Goal: Task Accomplishment & Management: Manage account settings

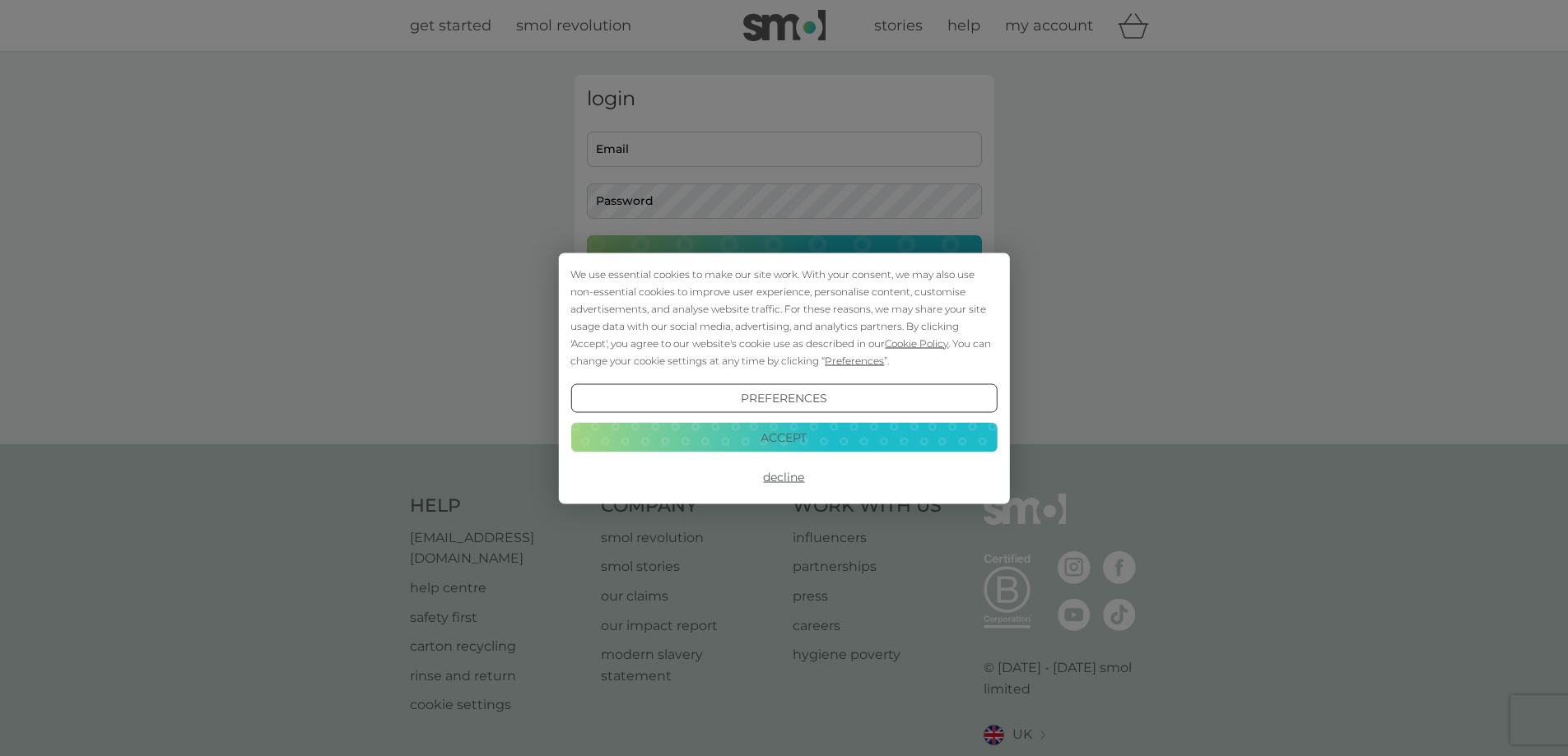
click at [756, 433] on button "Accept" at bounding box center [783, 438] width 426 height 30
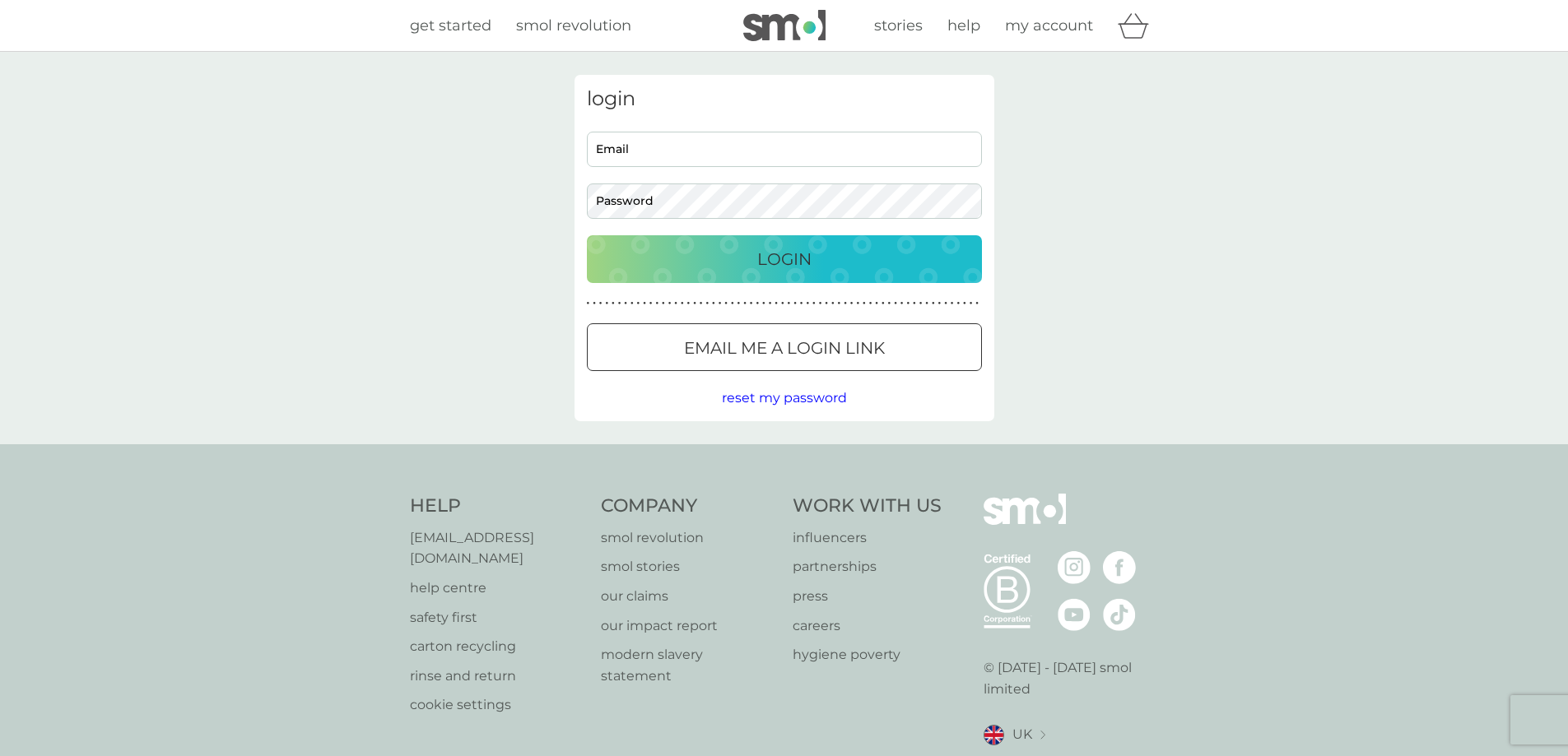
click at [745, 160] on input "Email" at bounding box center [784, 150] width 395 height 36
type input "[EMAIL_ADDRESS][DOMAIN_NAME]"
click at [587, 235] on button "Login" at bounding box center [784, 259] width 395 height 48
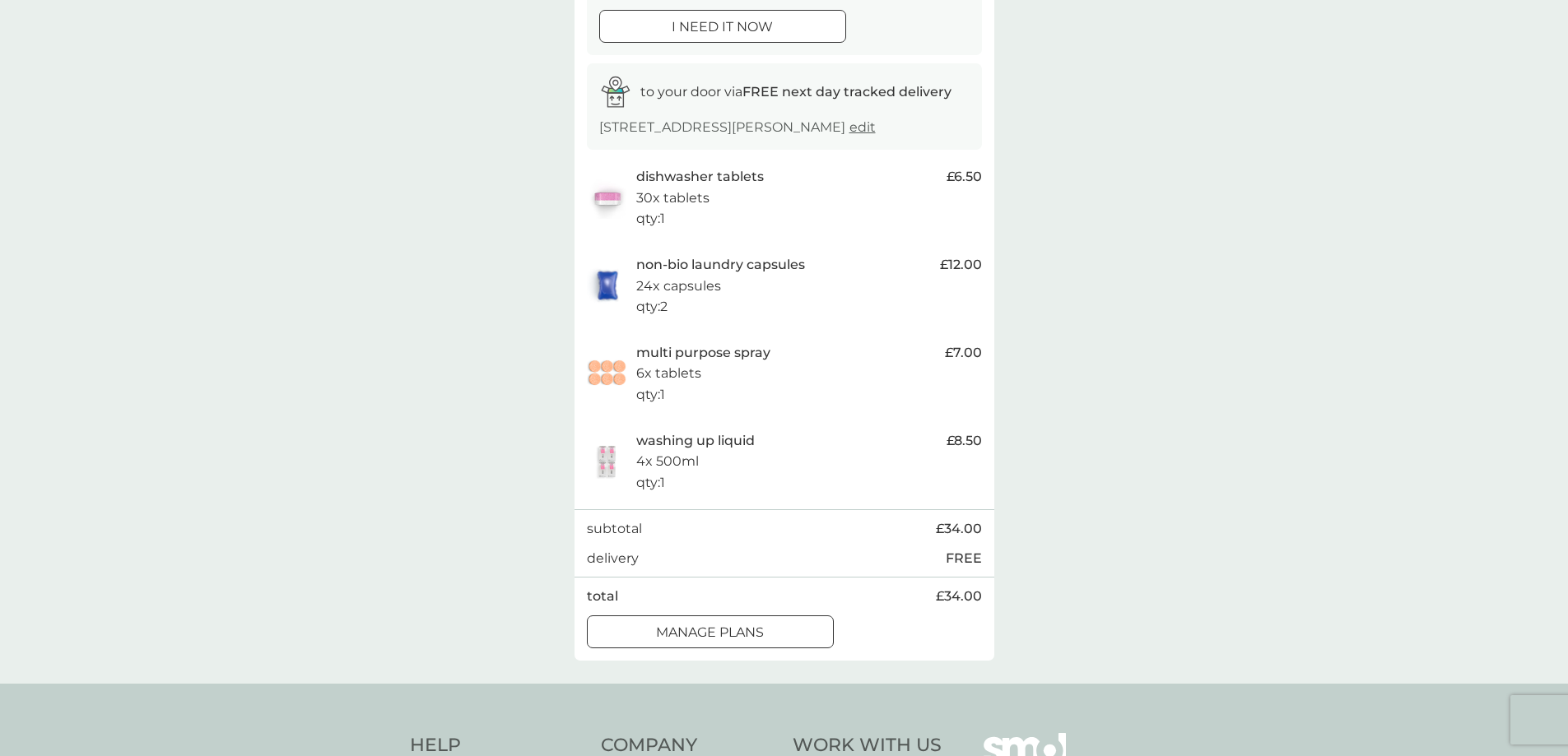
scroll to position [247, 0]
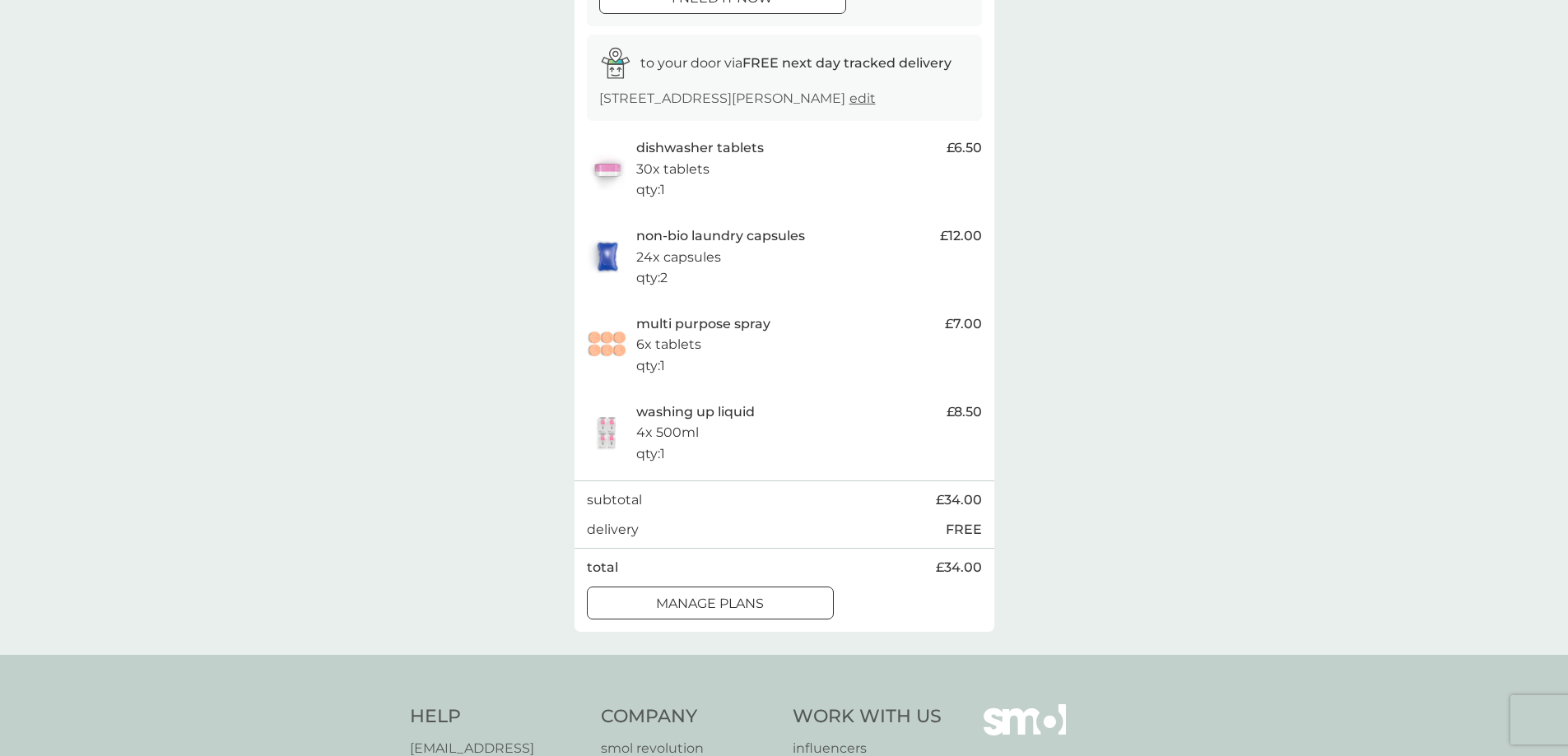
click at [722, 595] on div at bounding box center [709, 604] width 59 height 17
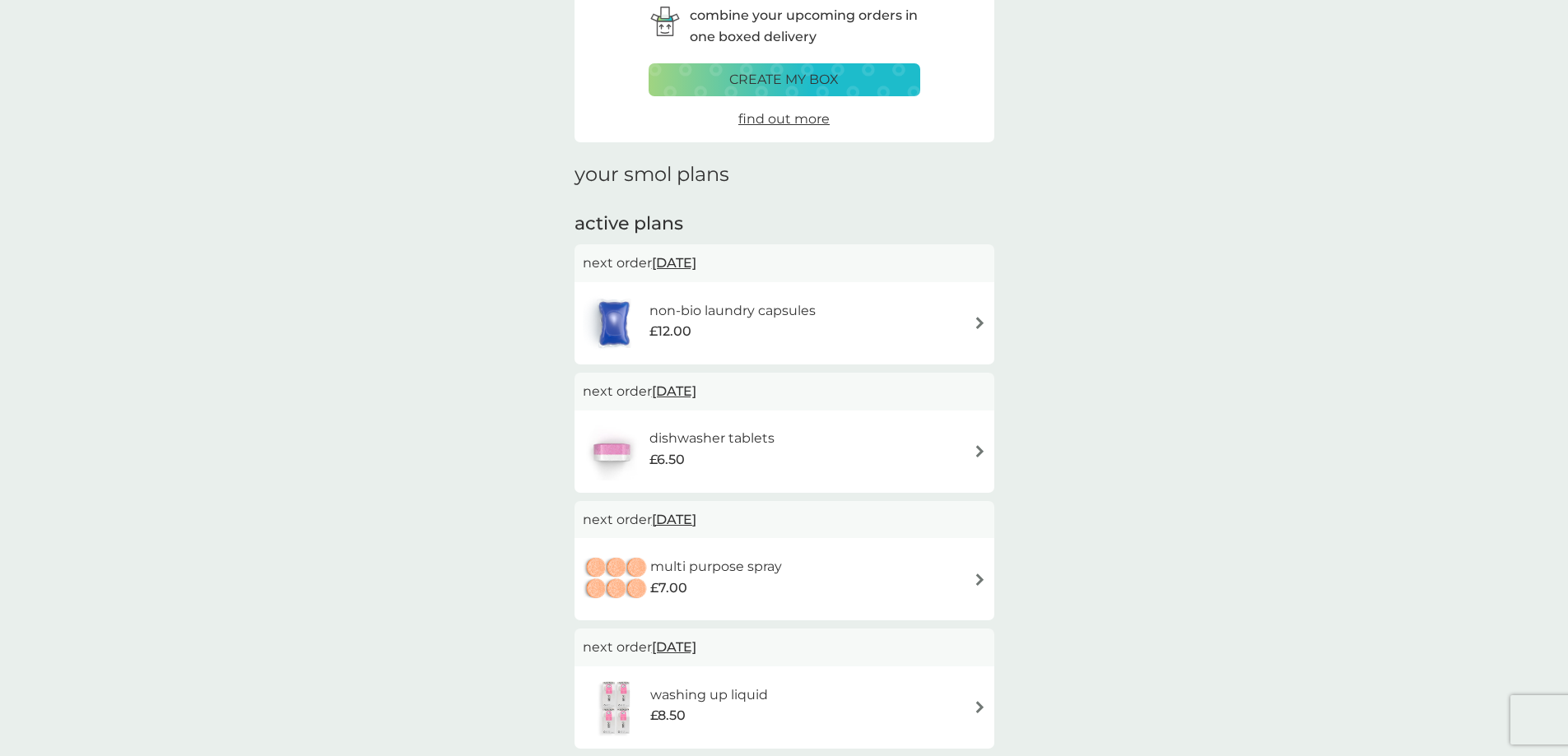
scroll to position [164, 0]
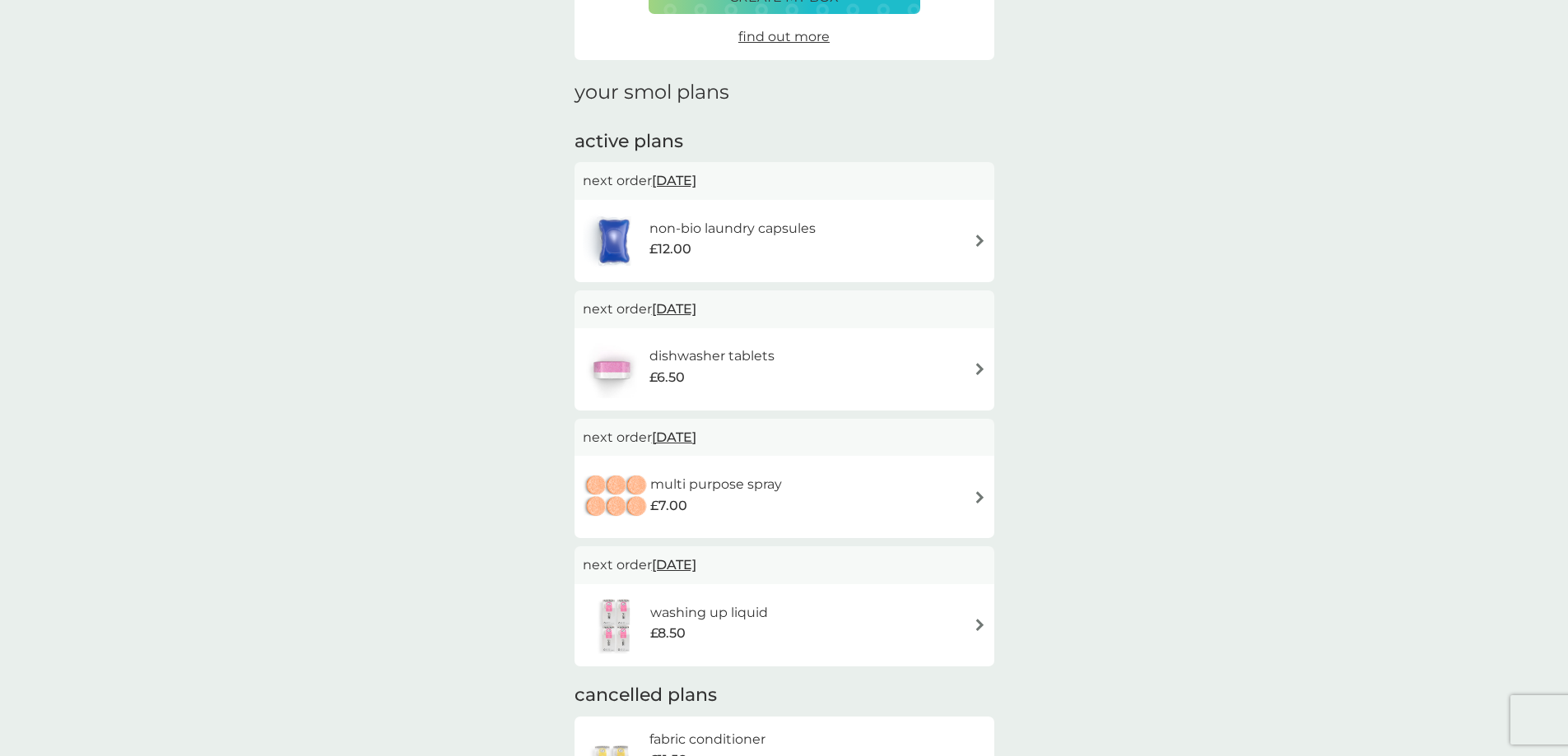
click at [980, 496] on img at bounding box center [979, 497] width 12 height 12
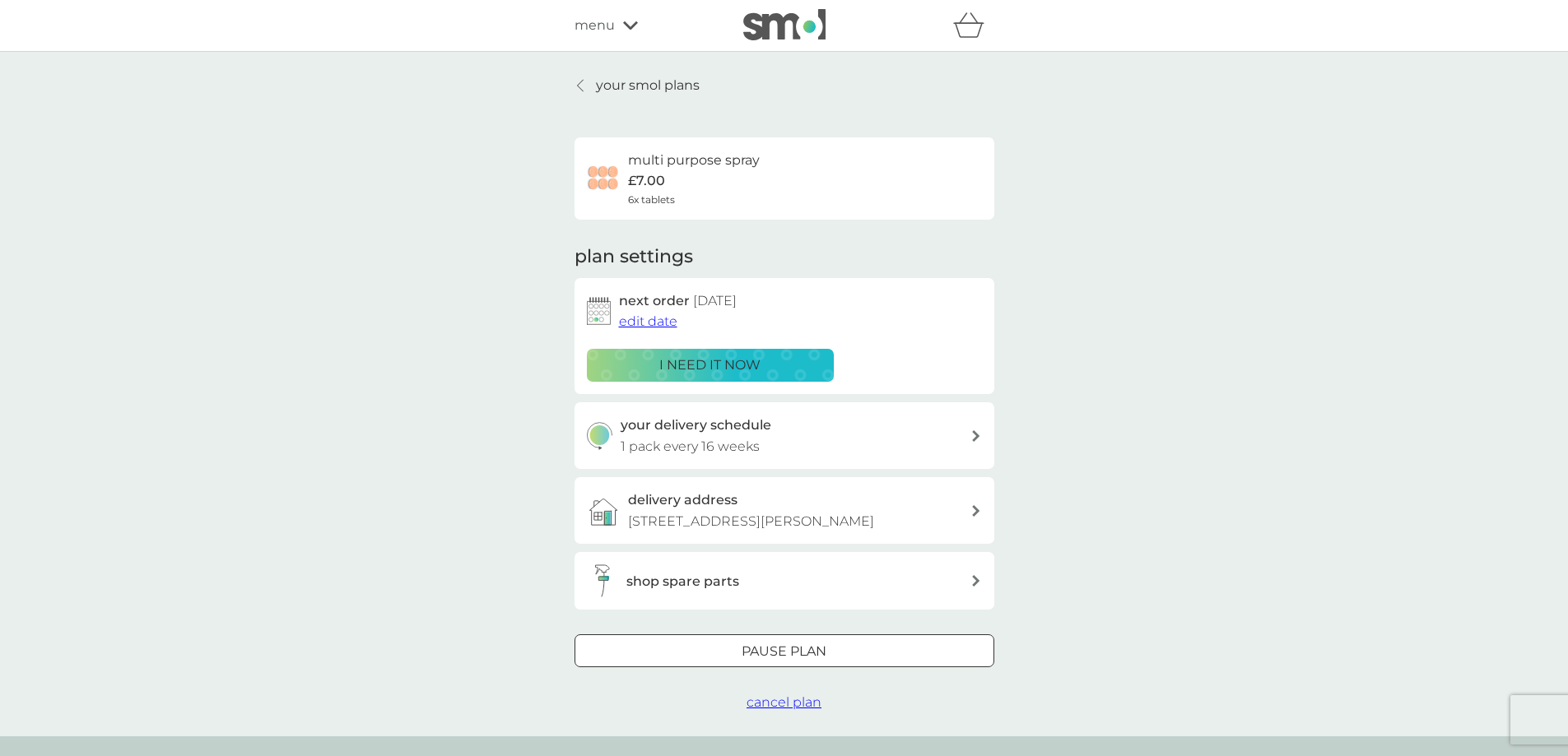
click at [641, 321] on span "edit date" at bounding box center [648, 321] width 59 height 16
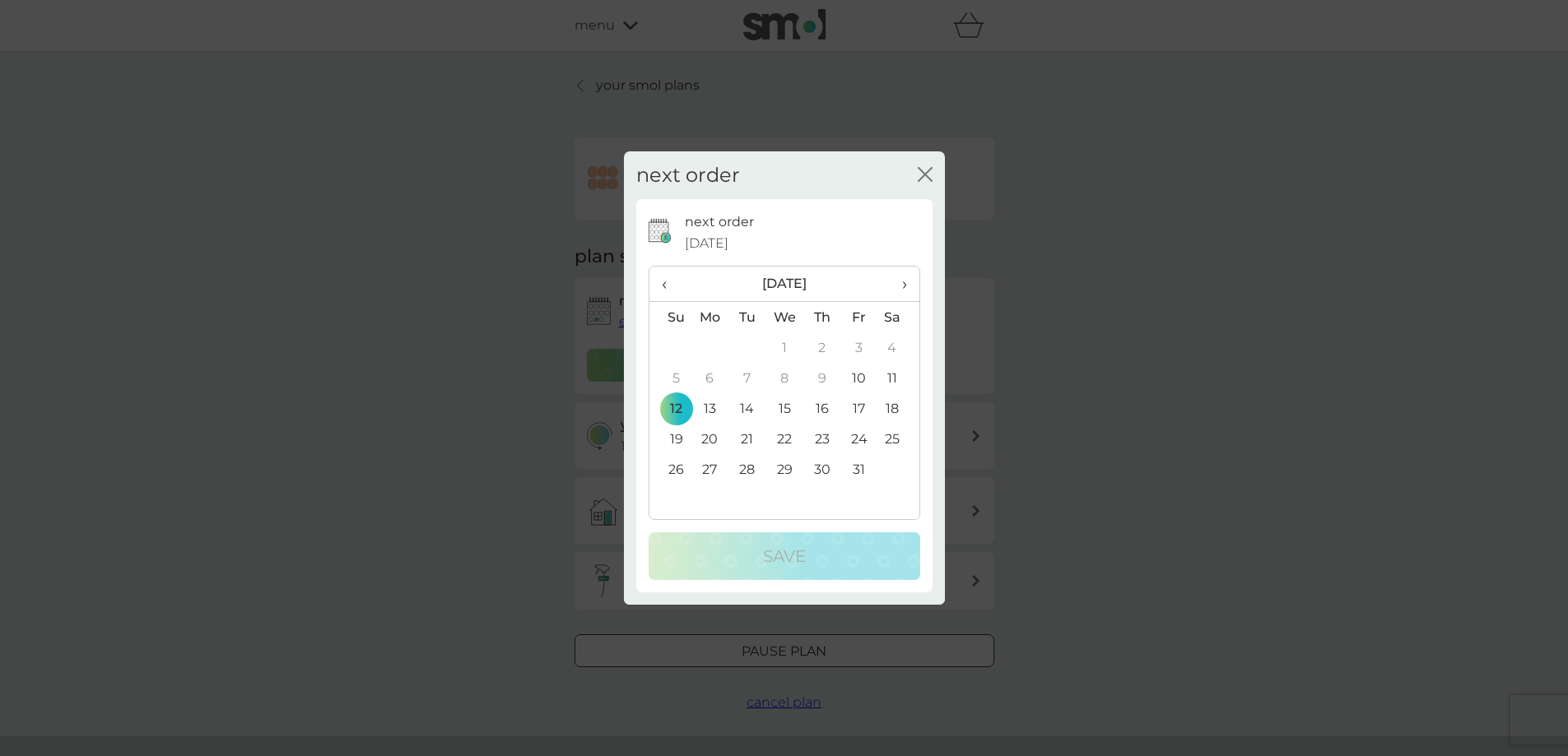
click at [931, 180] on icon "close" at bounding box center [928, 175] width 7 height 13
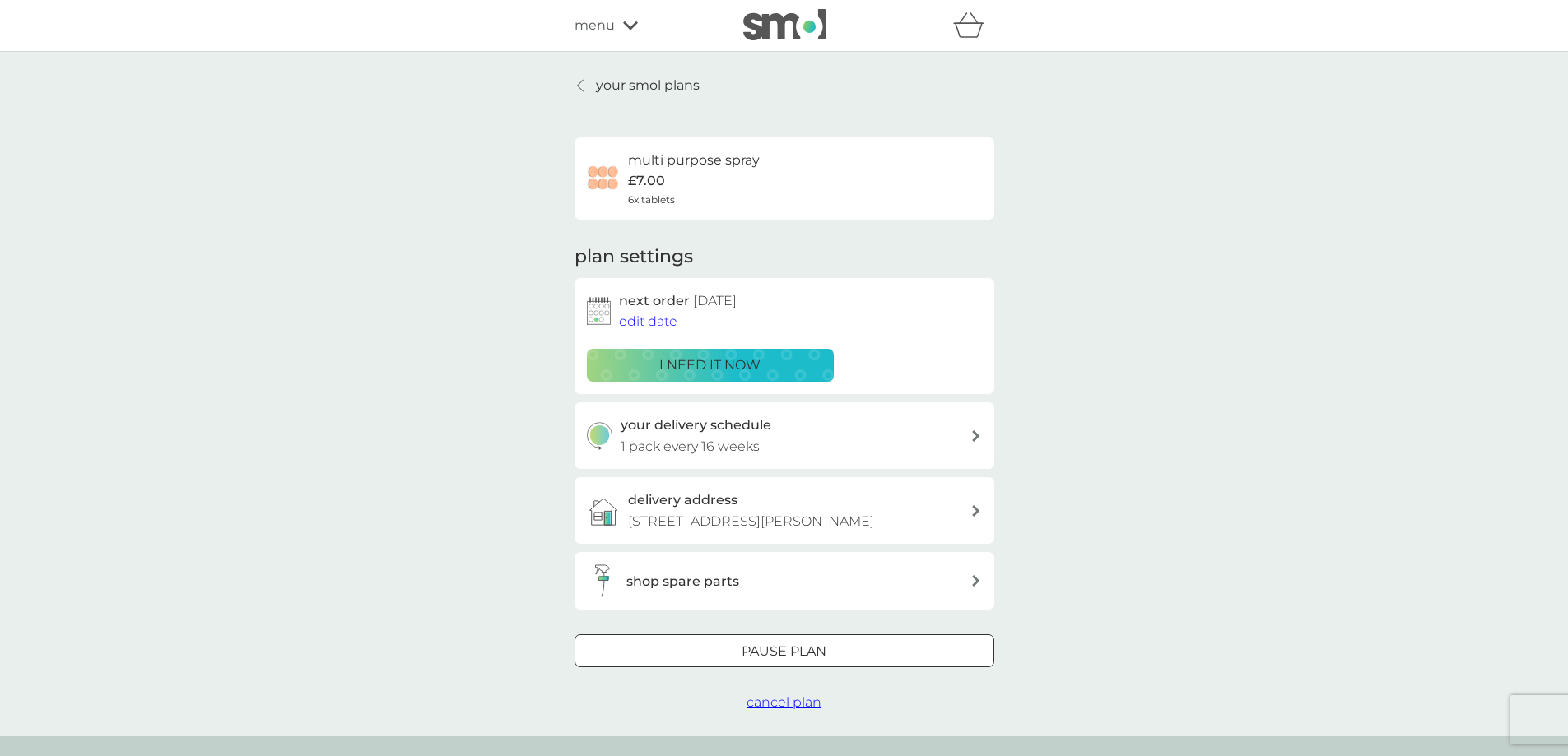
click at [645, 79] on p "your smol plans" at bounding box center [648, 85] width 104 height 21
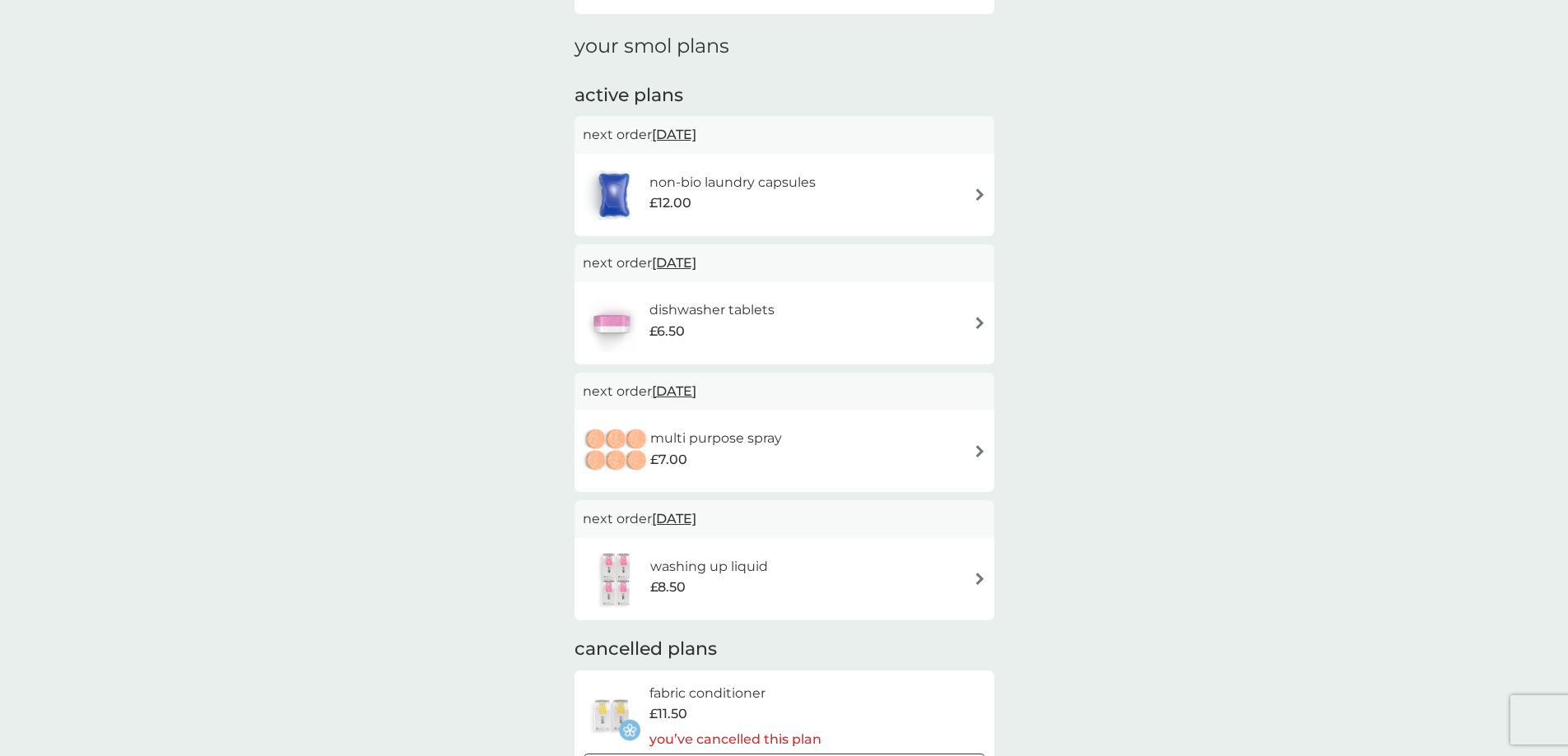
scroll to position [164, 0]
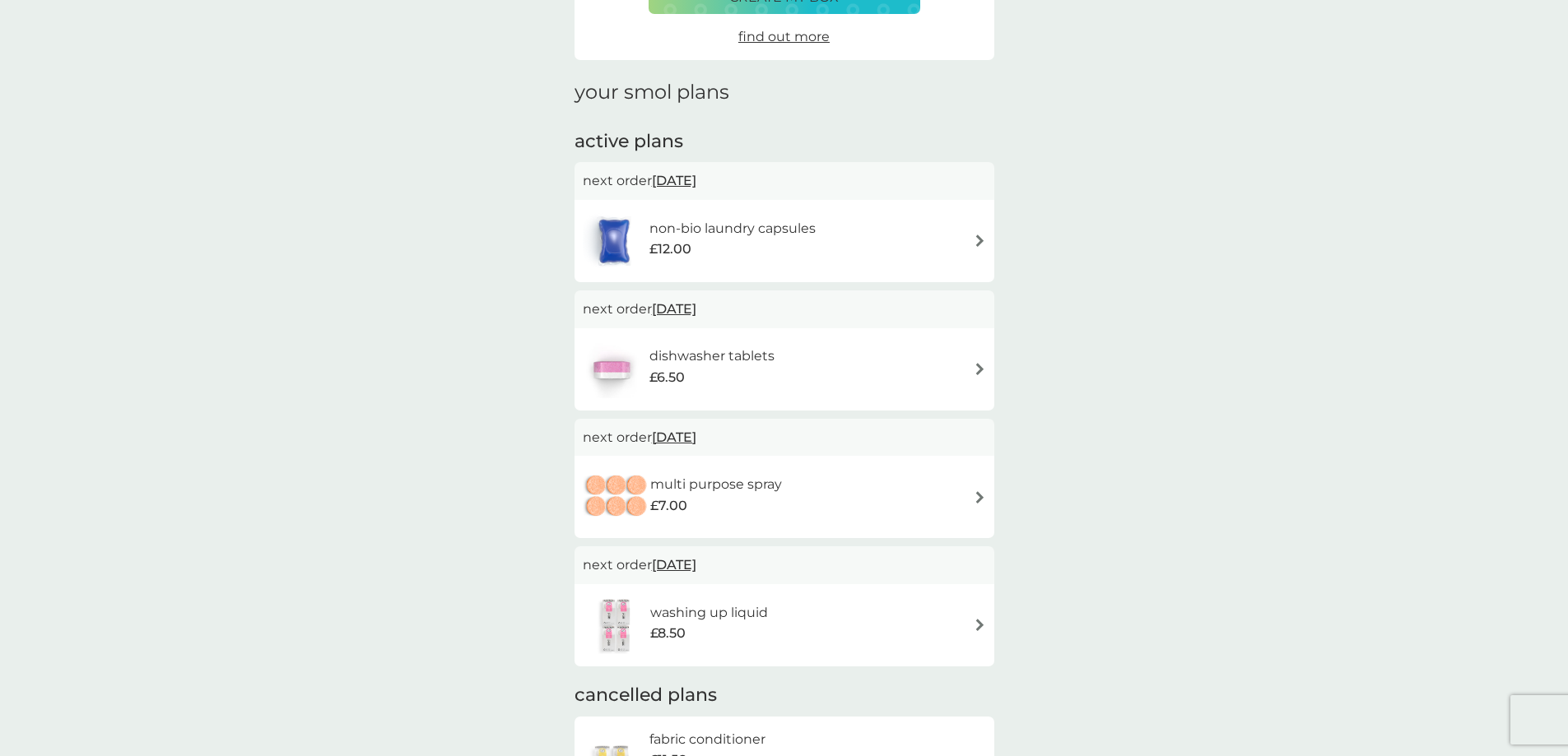
click at [678, 177] on span "12 Oct 2025" at bounding box center [674, 180] width 45 height 32
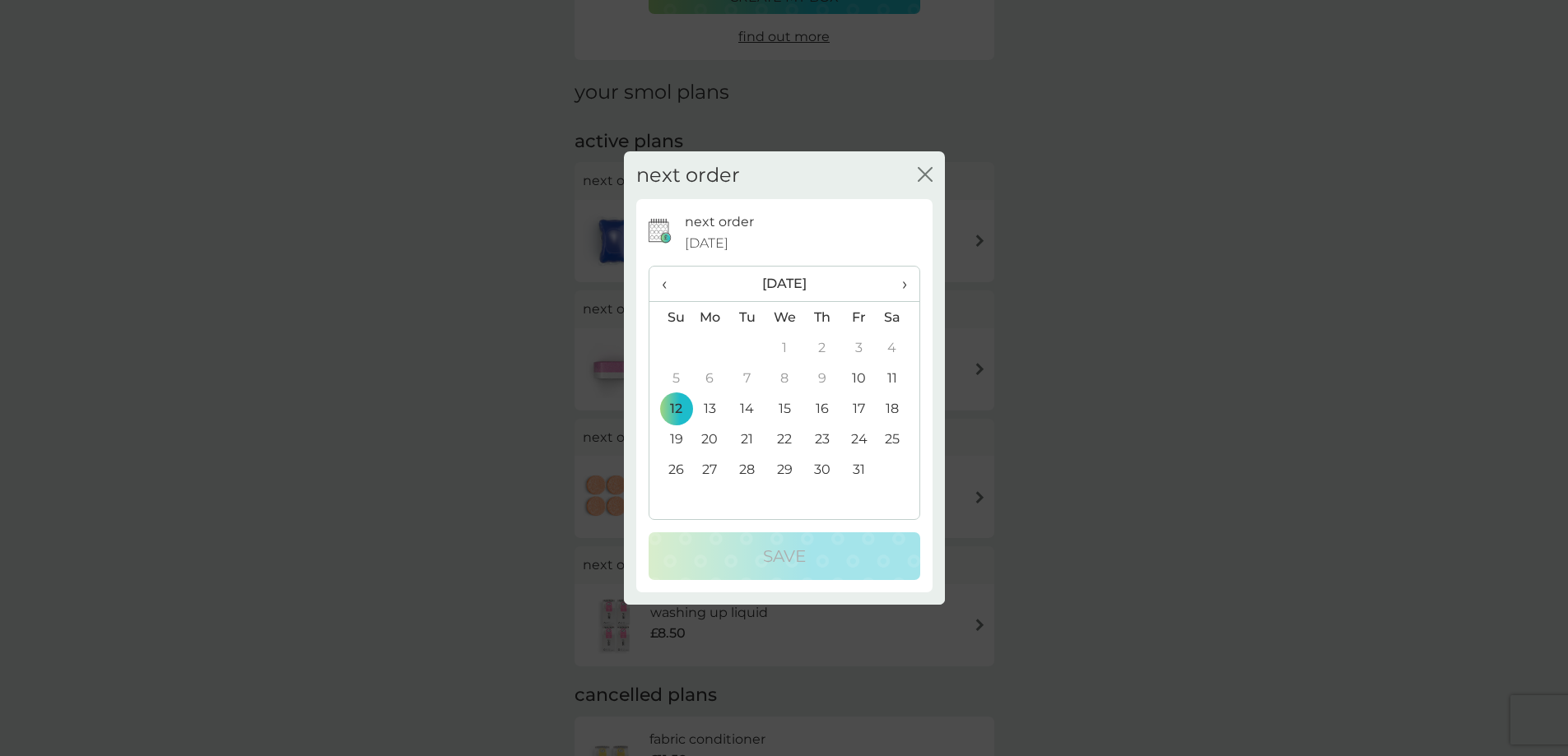
click at [927, 172] on icon "close" at bounding box center [928, 175] width 7 height 13
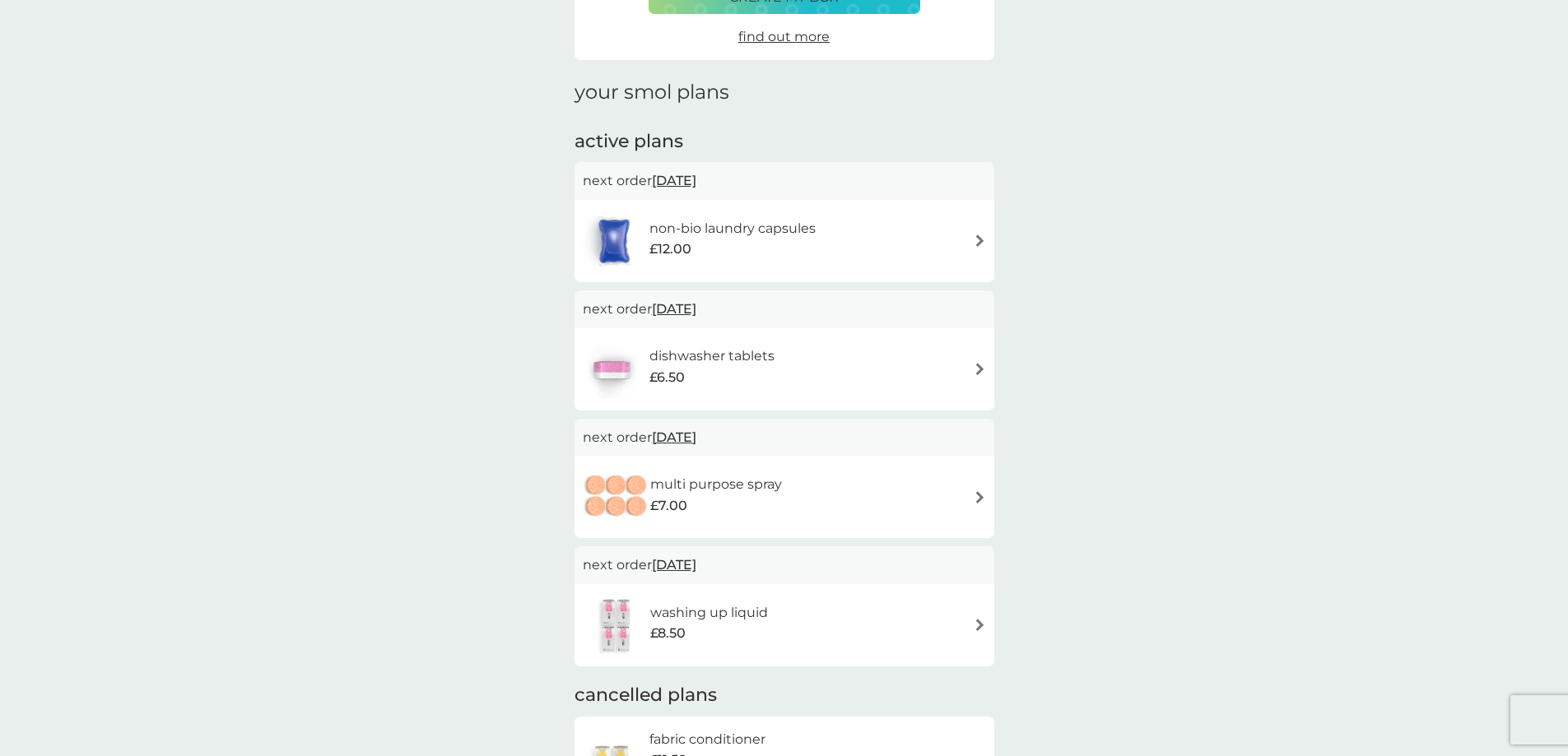
click at [685, 224] on h6 "non-bio laundry capsules" at bounding box center [733, 228] width 166 height 21
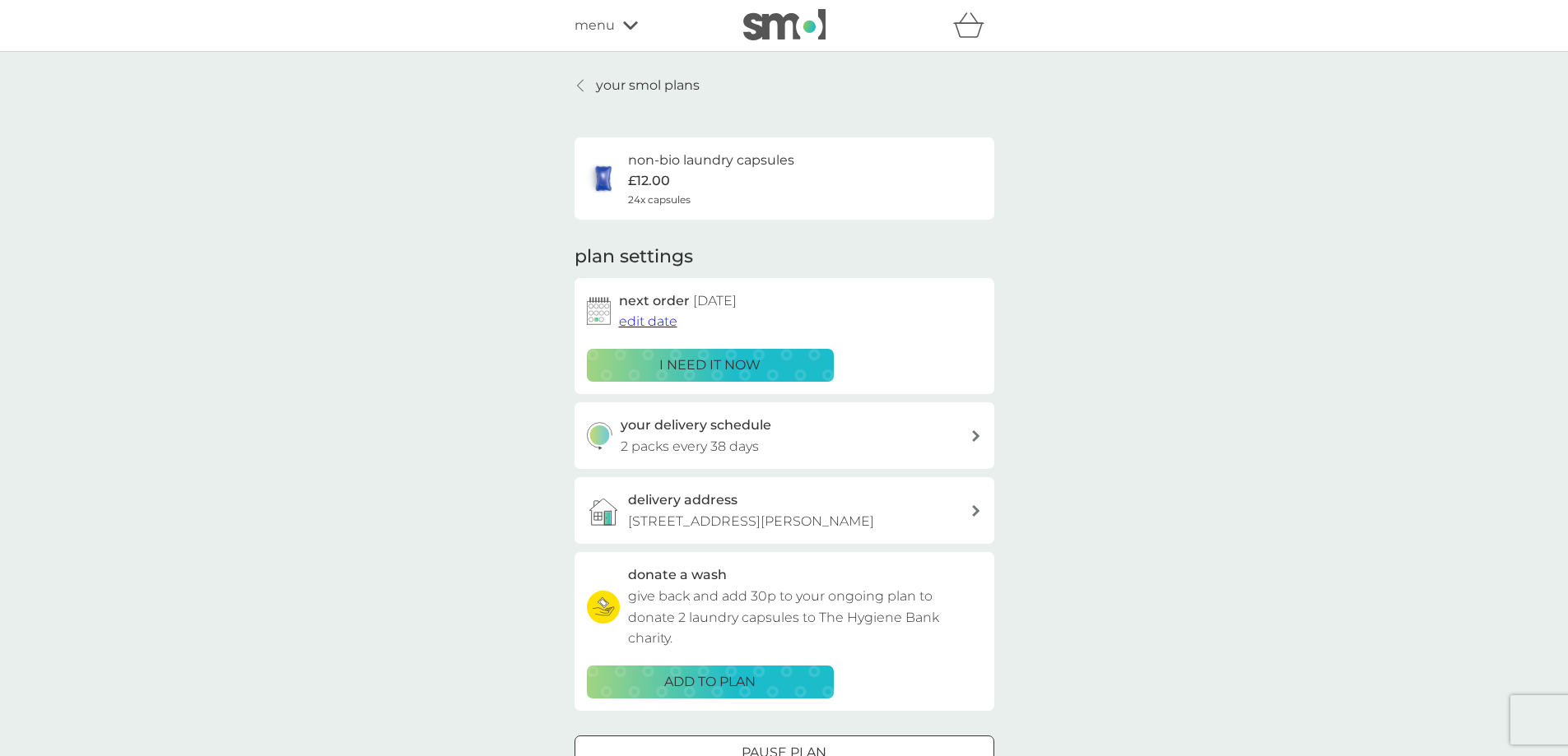
click at [614, 73] on div "your smol plans non-bio laundry capsules £12.00 24x capsules plan settings next…" at bounding box center [784, 444] width 1568 height 785
click at [614, 85] on p "your smol plans" at bounding box center [648, 85] width 104 height 21
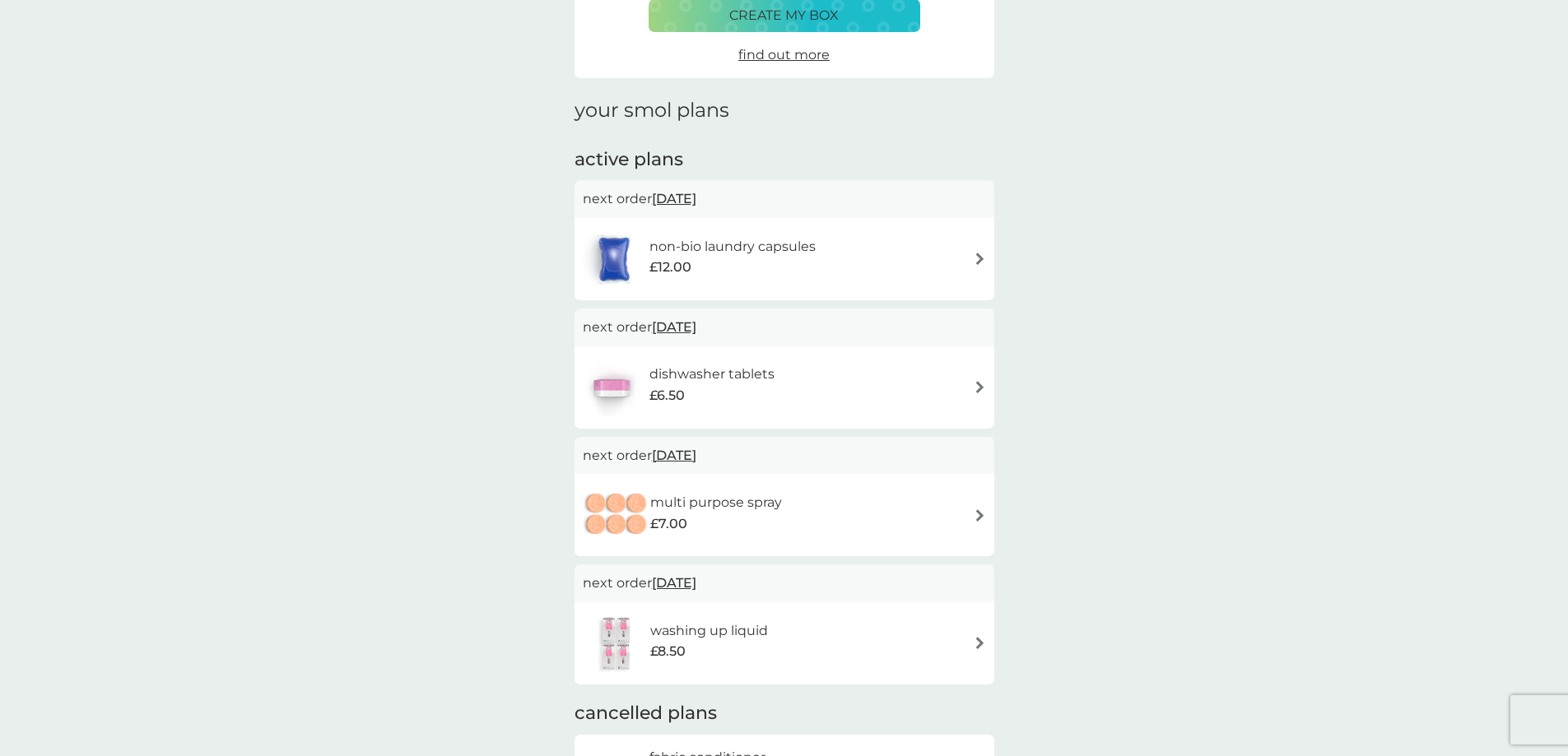
scroll to position [164, 0]
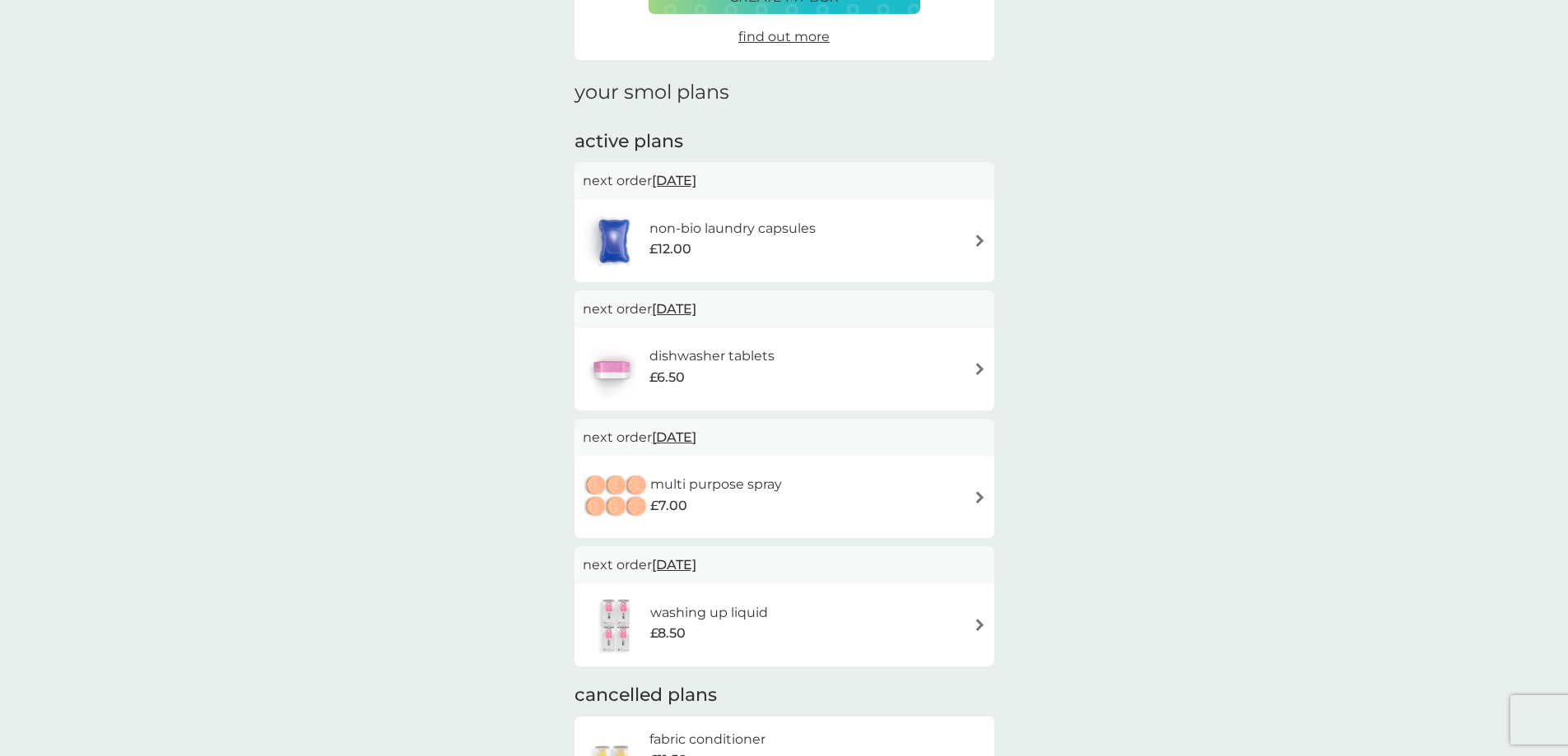
click at [969, 496] on div "multi purpose spray £7.00" at bounding box center [783, 497] width 403 height 58
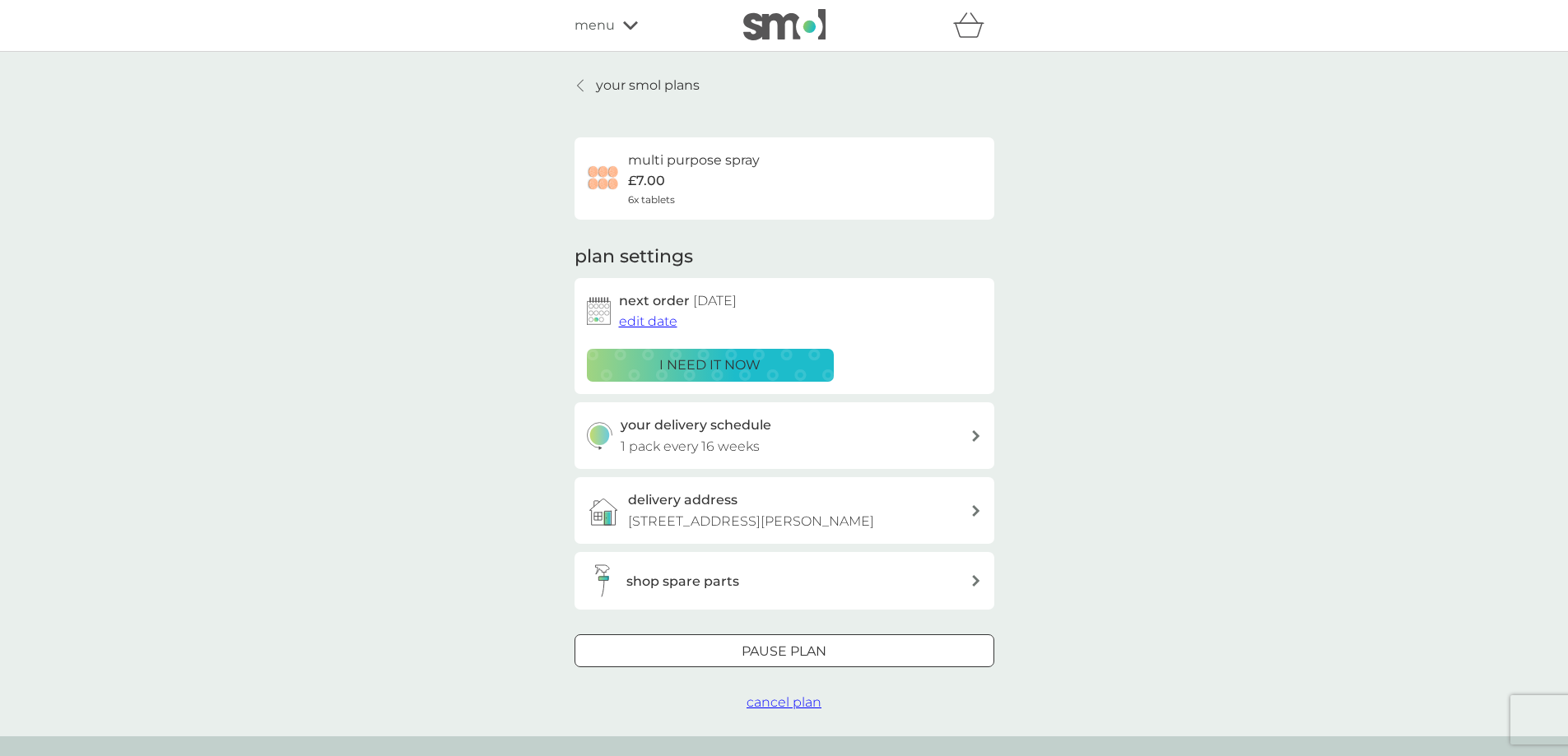
click at [637, 317] on span "edit date" at bounding box center [648, 321] width 59 height 16
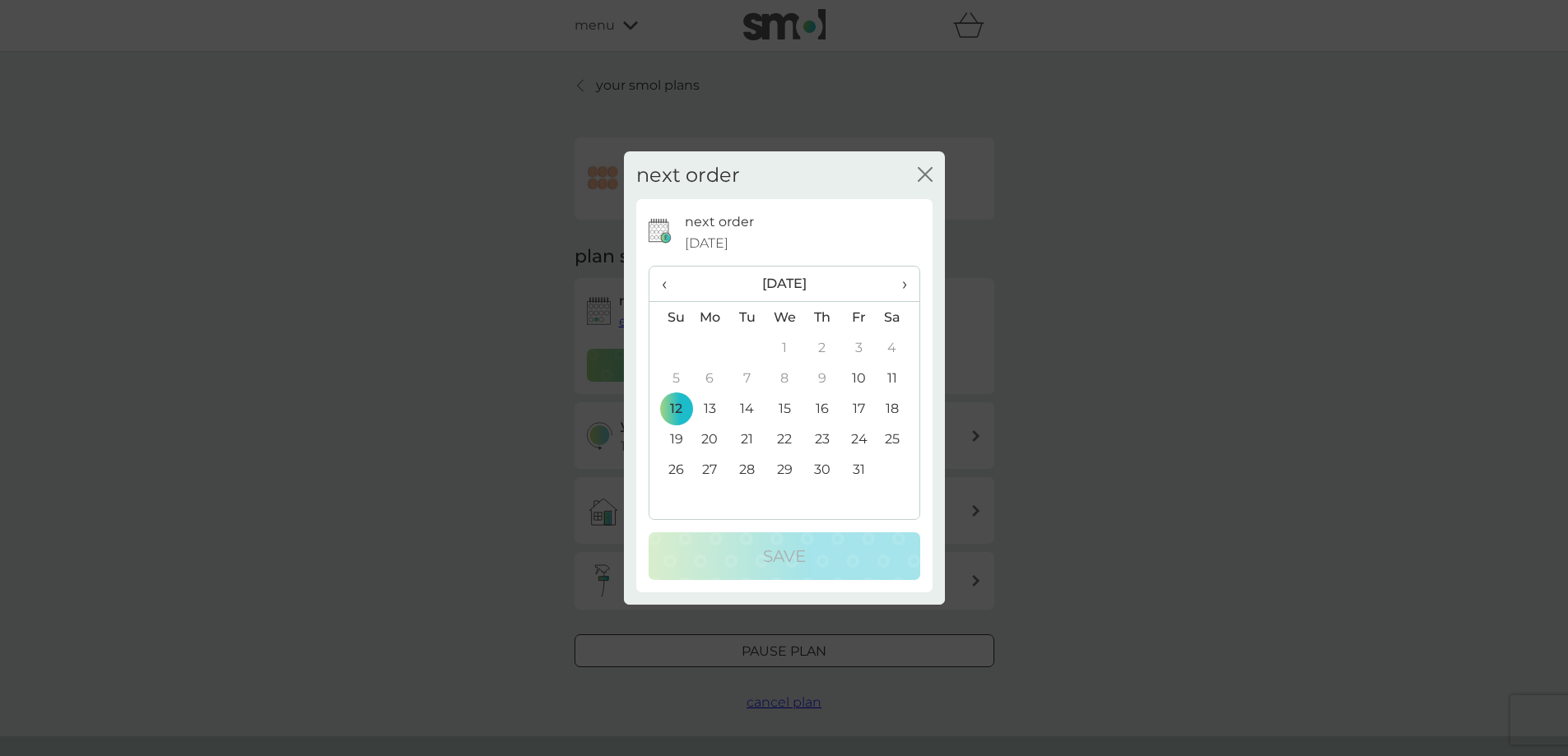
click at [899, 277] on span "›" at bounding box center [898, 283] width 17 height 35
click at [677, 442] on td "16" at bounding box center [670, 439] width 42 height 31
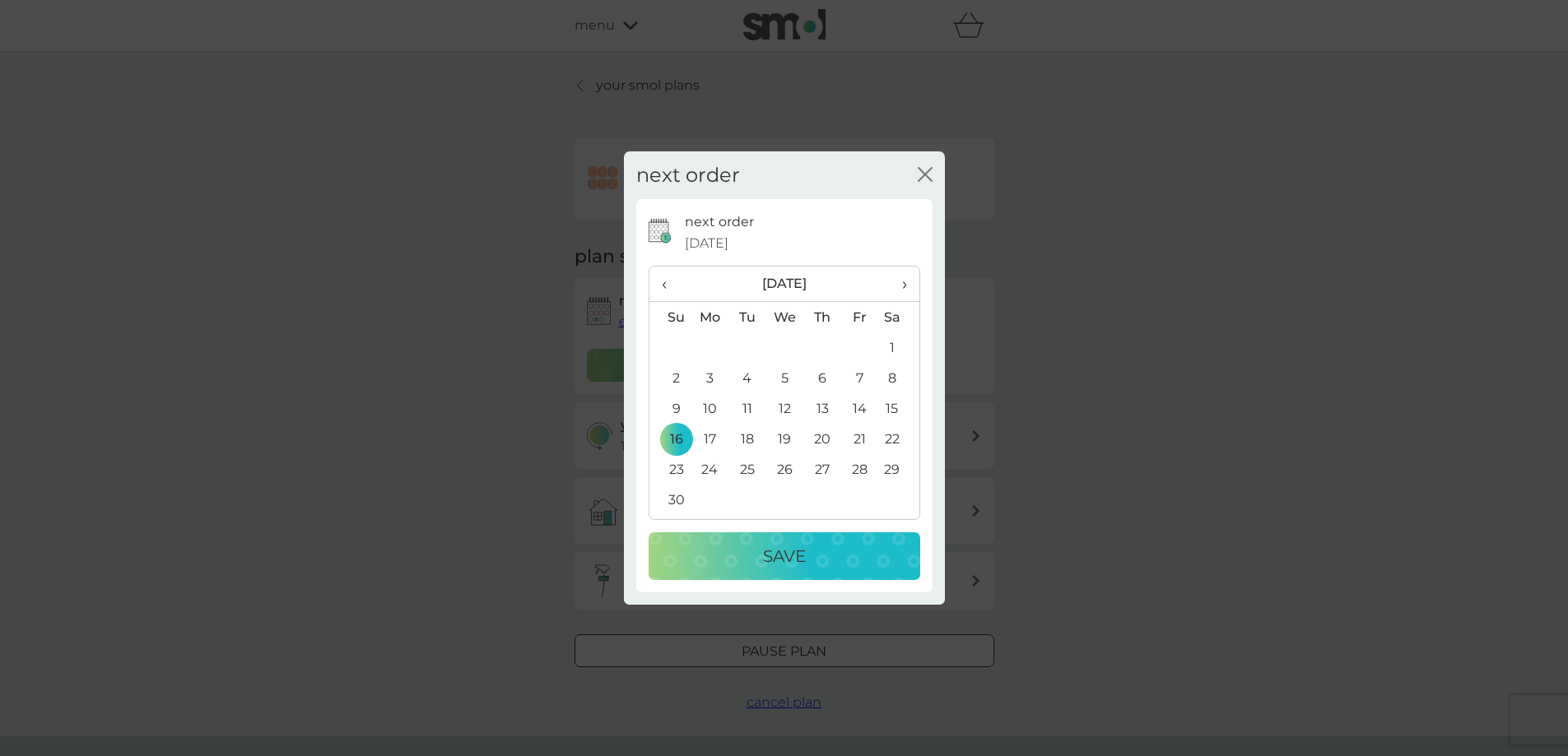
click at [752, 554] on div "Save" at bounding box center [784, 556] width 238 height 26
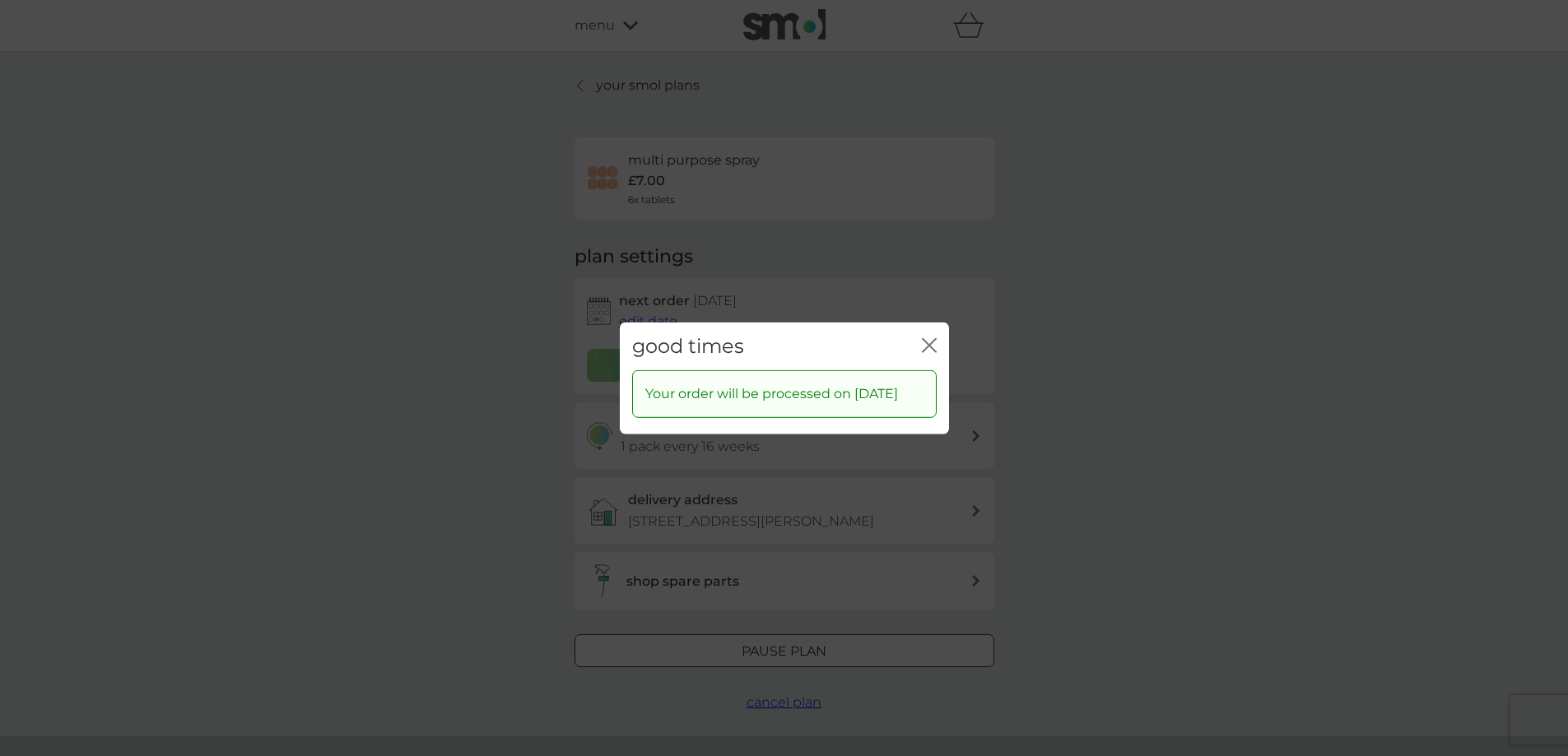
click at [923, 340] on icon "close" at bounding box center [925, 345] width 7 height 13
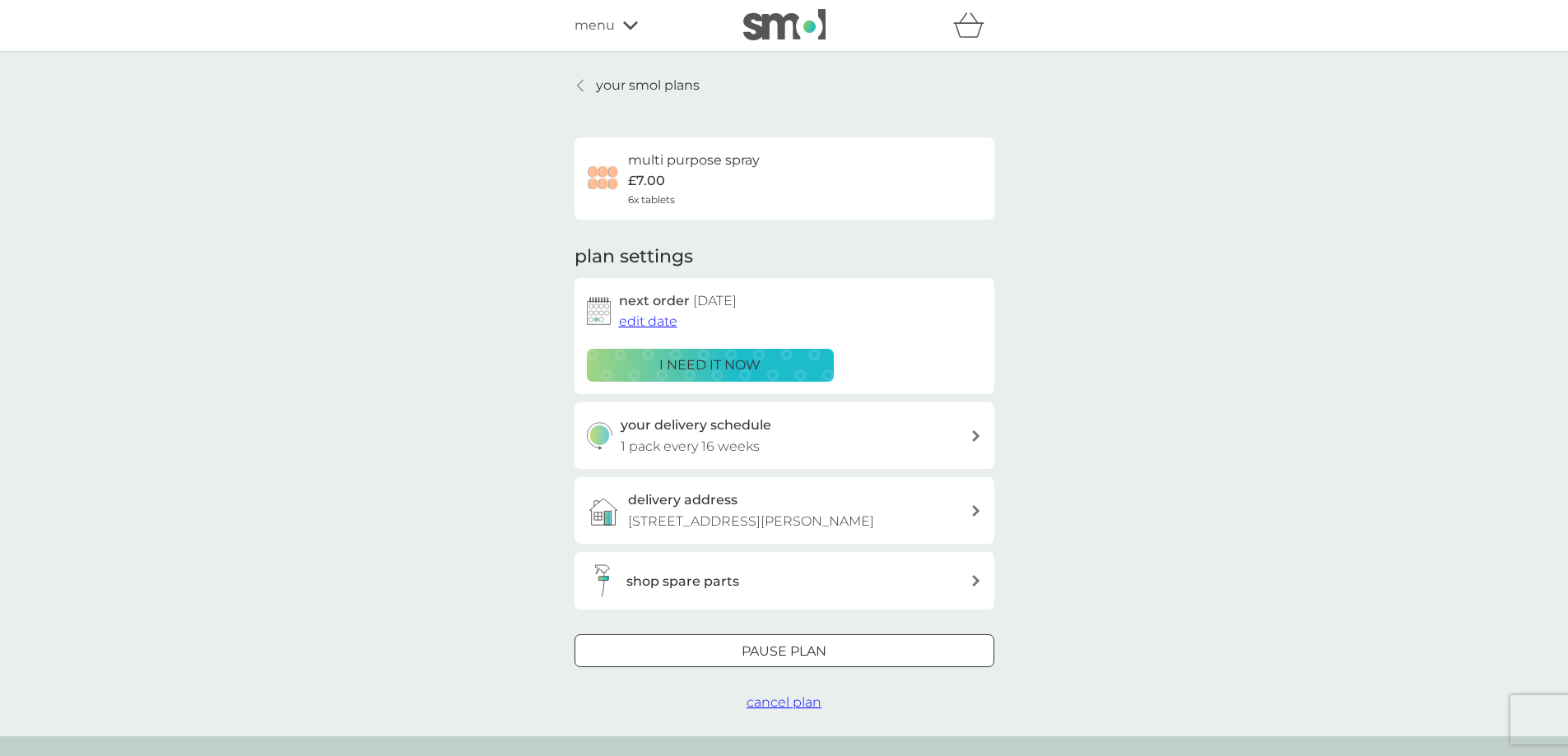
click at [639, 82] on p "your smol plans" at bounding box center [648, 85] width 104 height 21
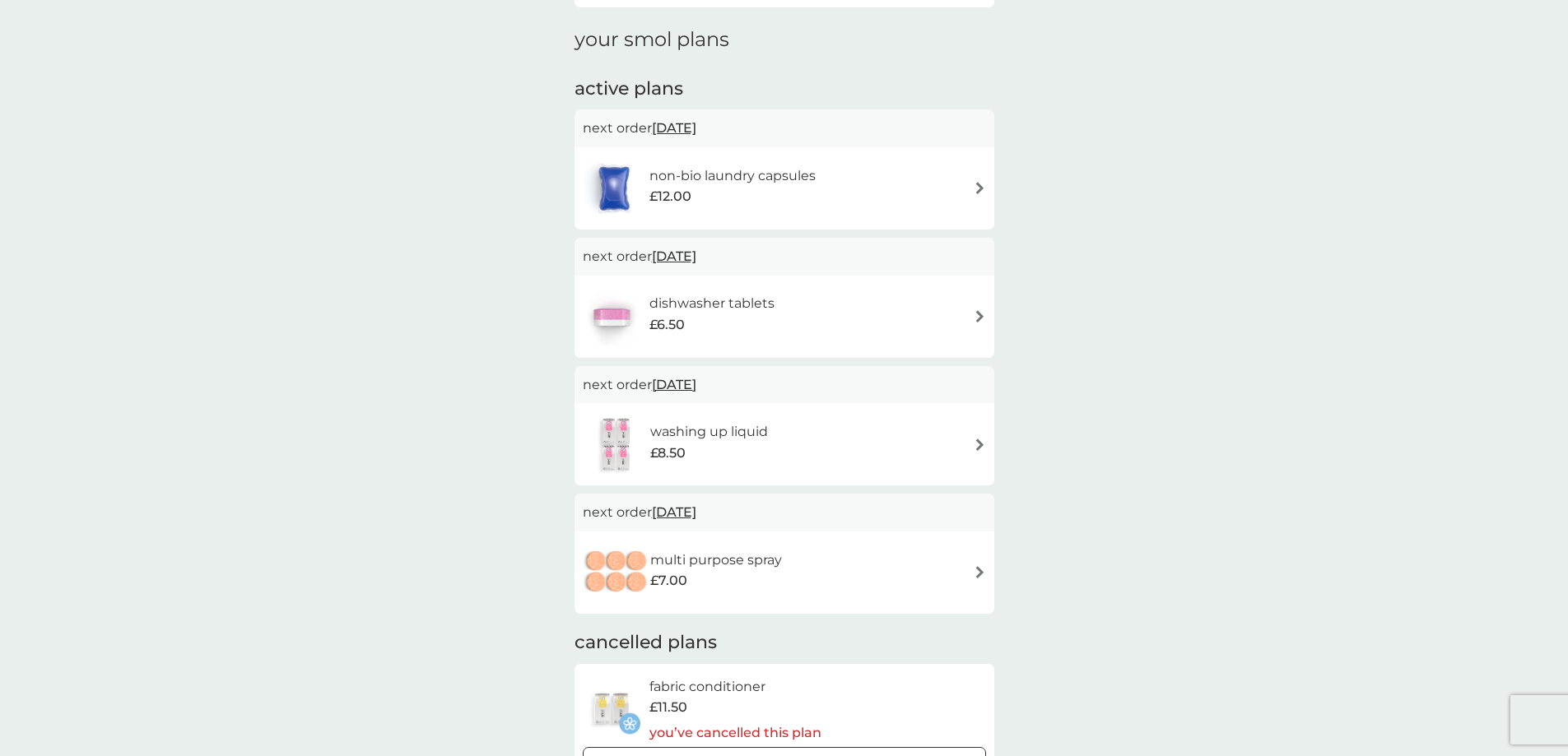
scroll to position [247, 0]
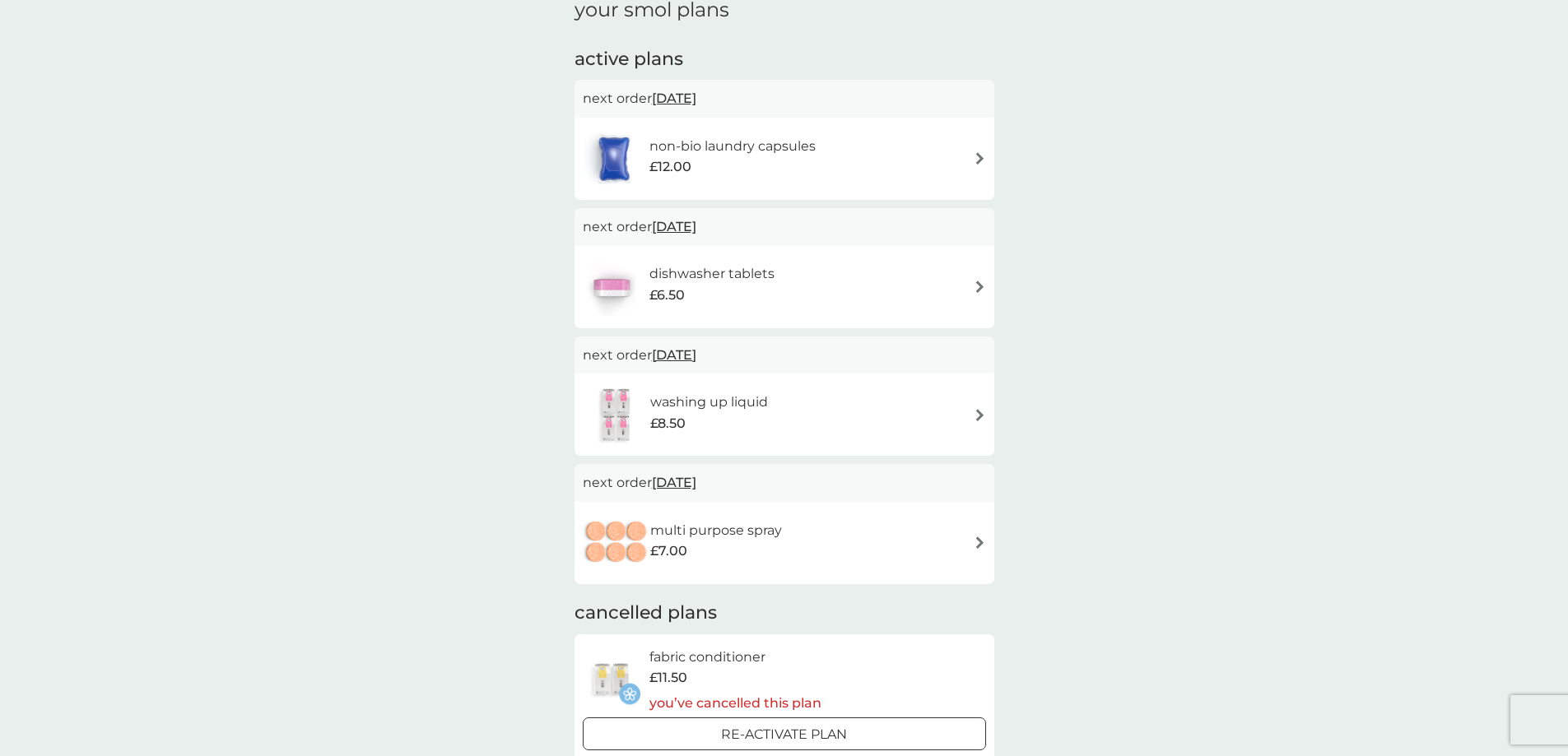
click at [979, 286] on img at bounding box center [979, 286] width 12 height 12
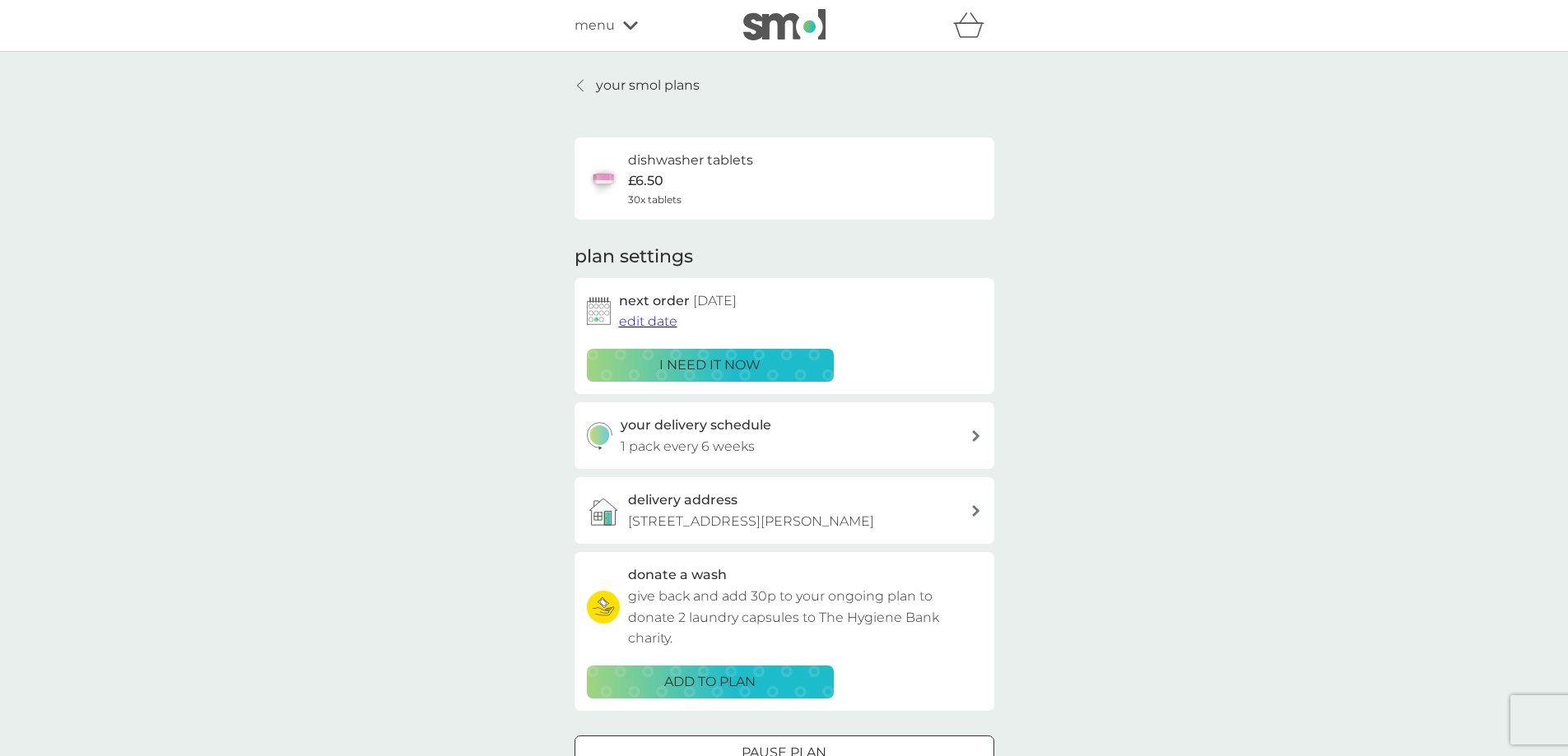
click at [655, 318] on span "edit date" at bounding box center [648, 321] width 59 height 16
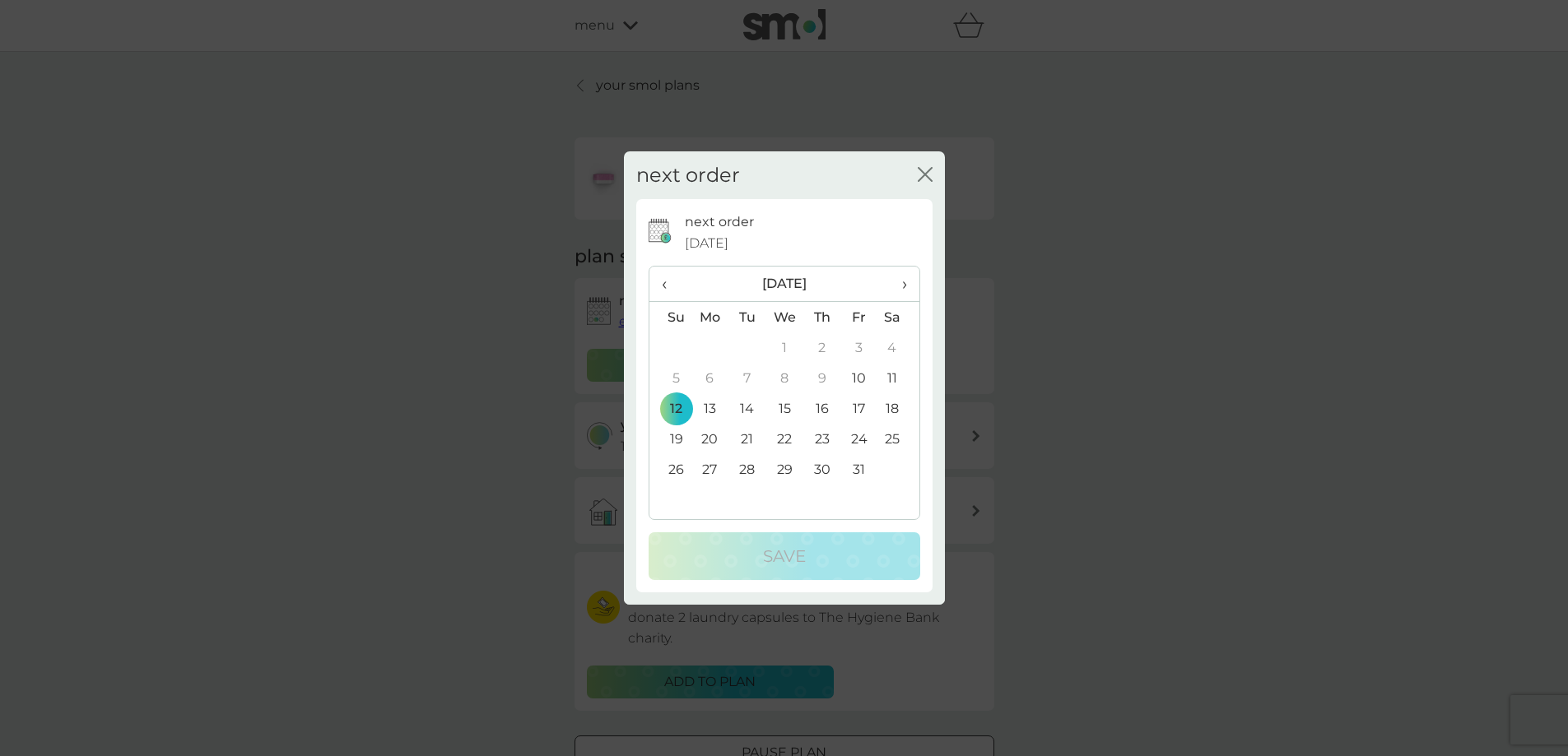
click at [900, 288] on span "›" at bounding box center [898, 283] width 17 height 35
click at [676, 438] on td "16" at bounding box center [670, 439] width 42 height 31
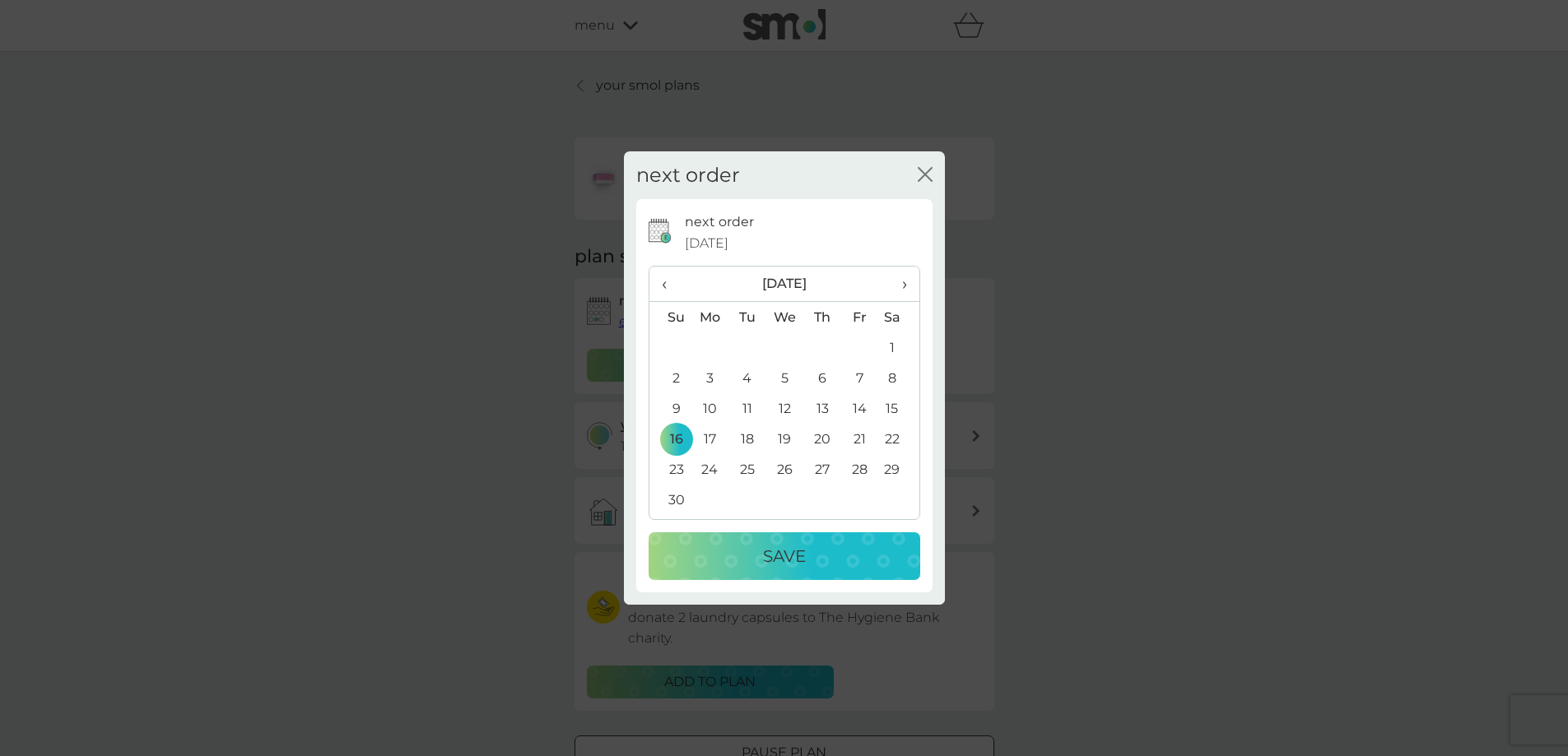
click at [802, 563] on p "Save" at bounding box center [784, 556] width 43 height 26
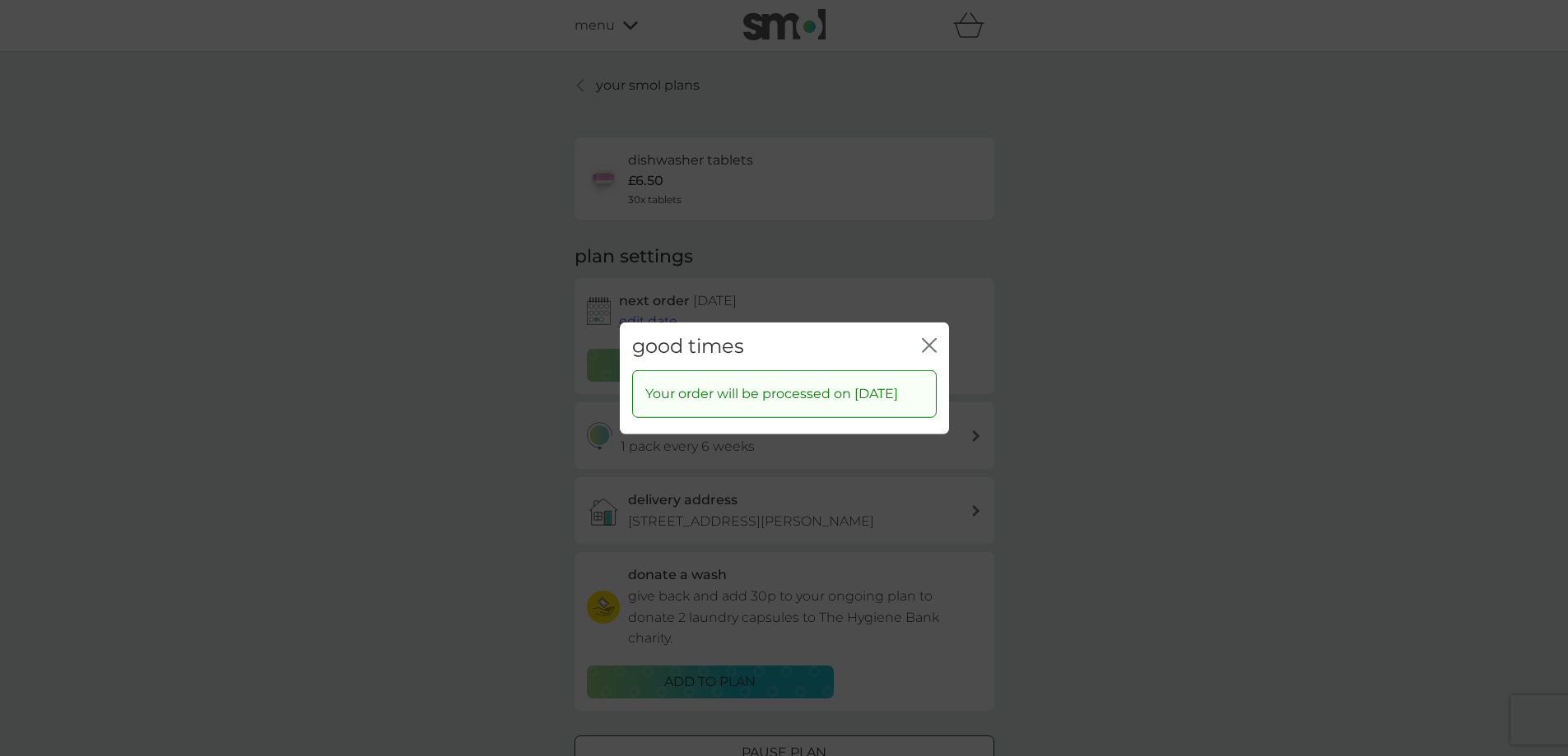
click at [934, 321] on div "good times close" at bounding box center [784, 346] width 329 height 49
click at [931, 339] on icon "close" at bounding box center [929, 345] width 15 height 15
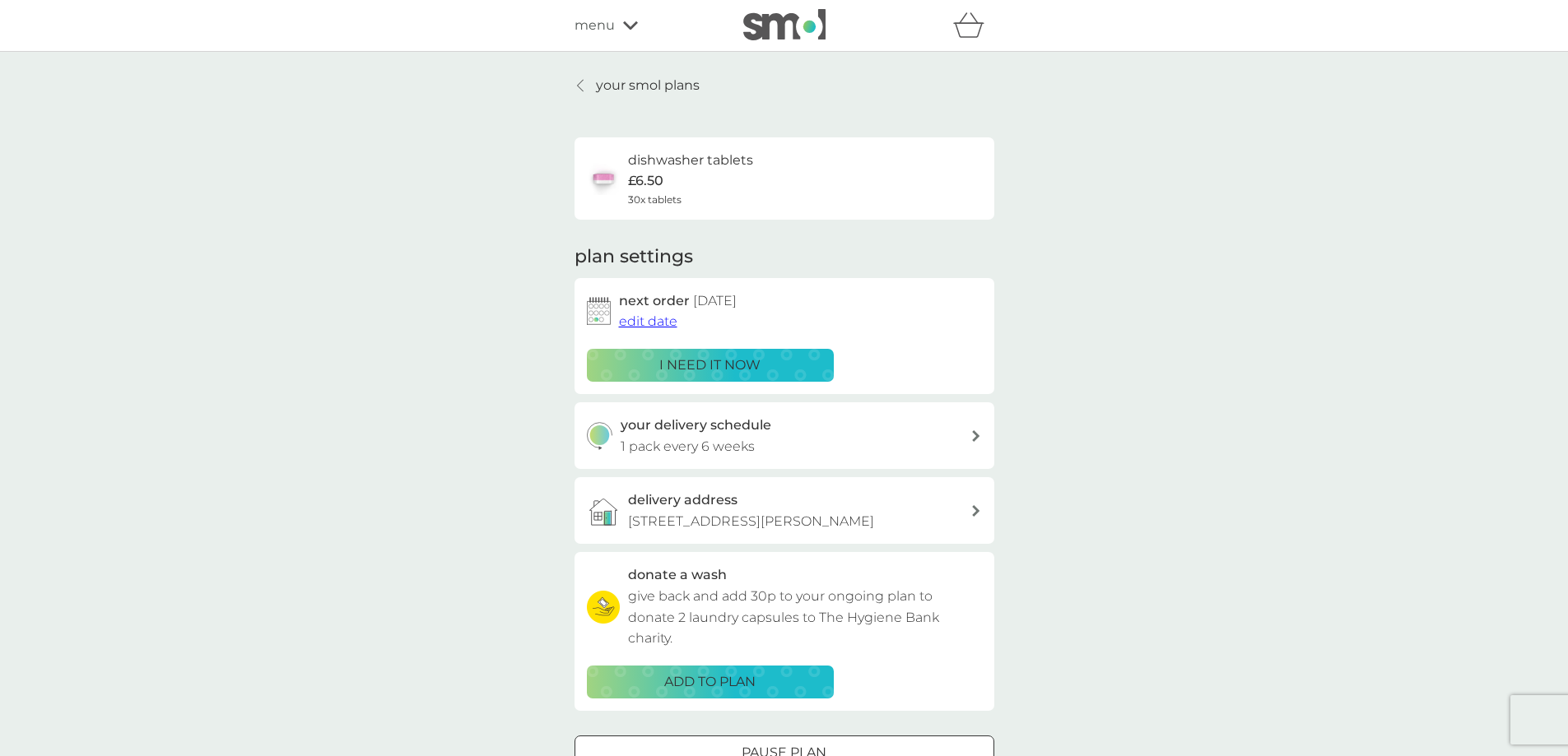
click at [651, 88] on p "your smol plans" at bounding box center [648, 85] width 104 height 21
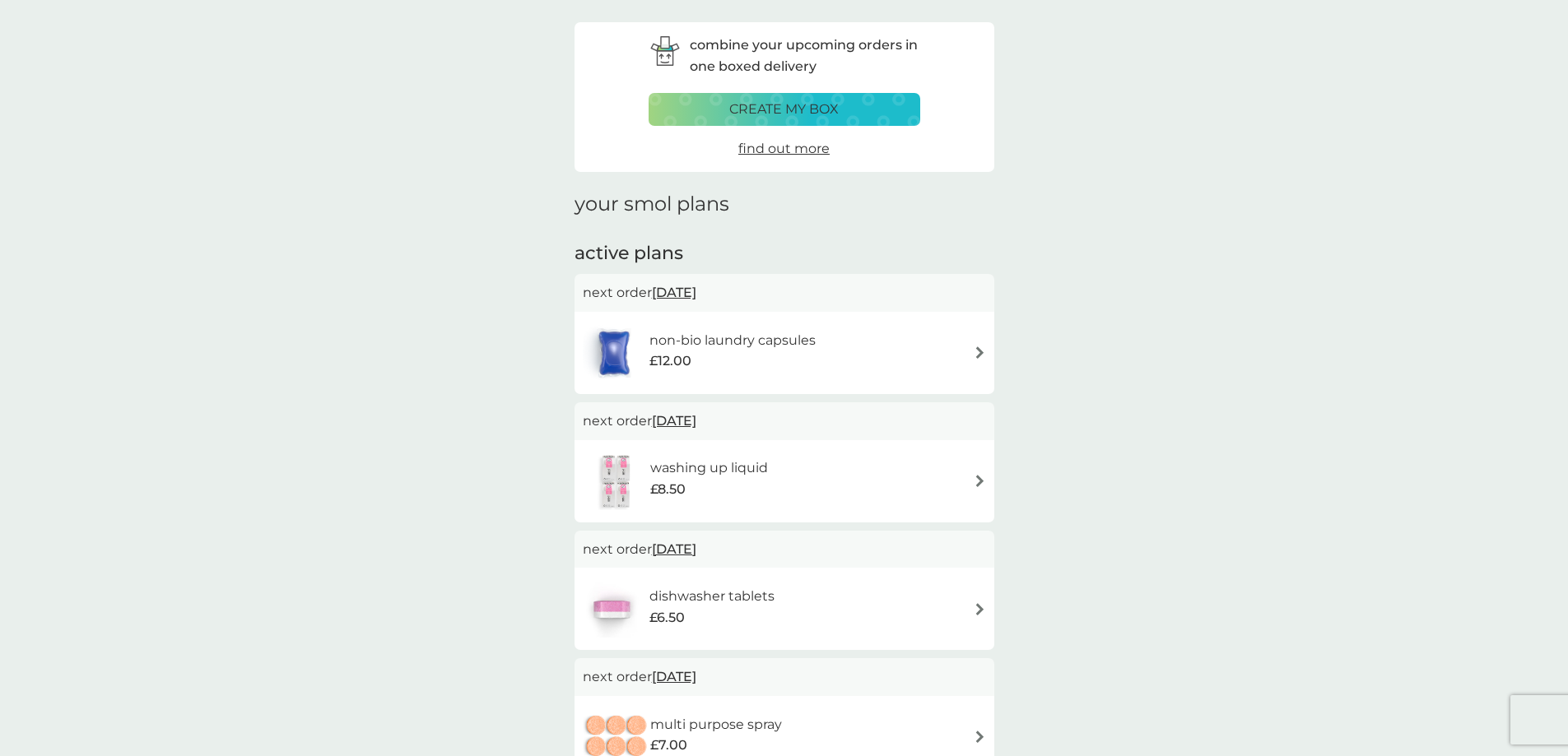
scroll to position [82, 0]
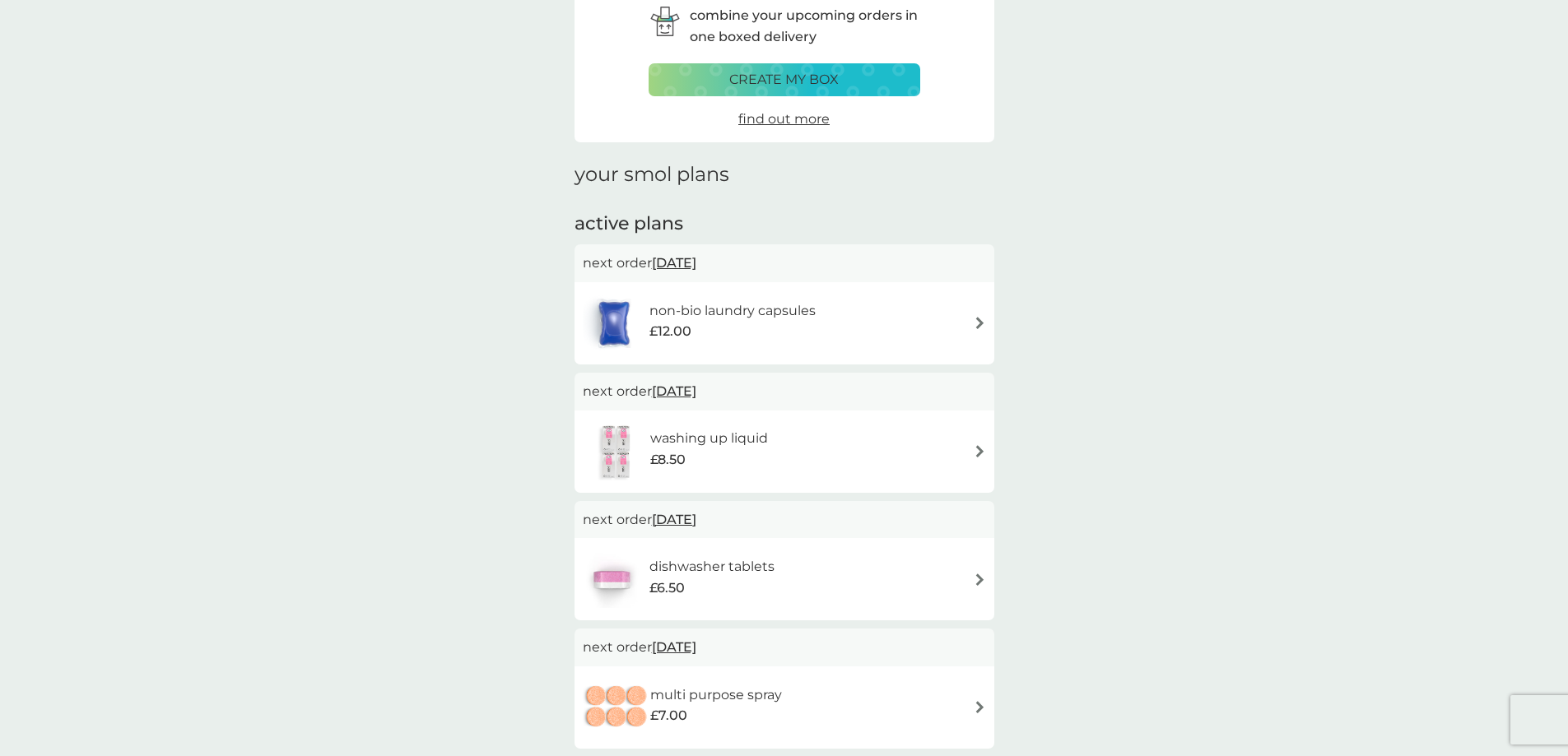
click at [696, 392] on span "12 Oct 2025" at bounding box center [674, 392] width 45 height 32
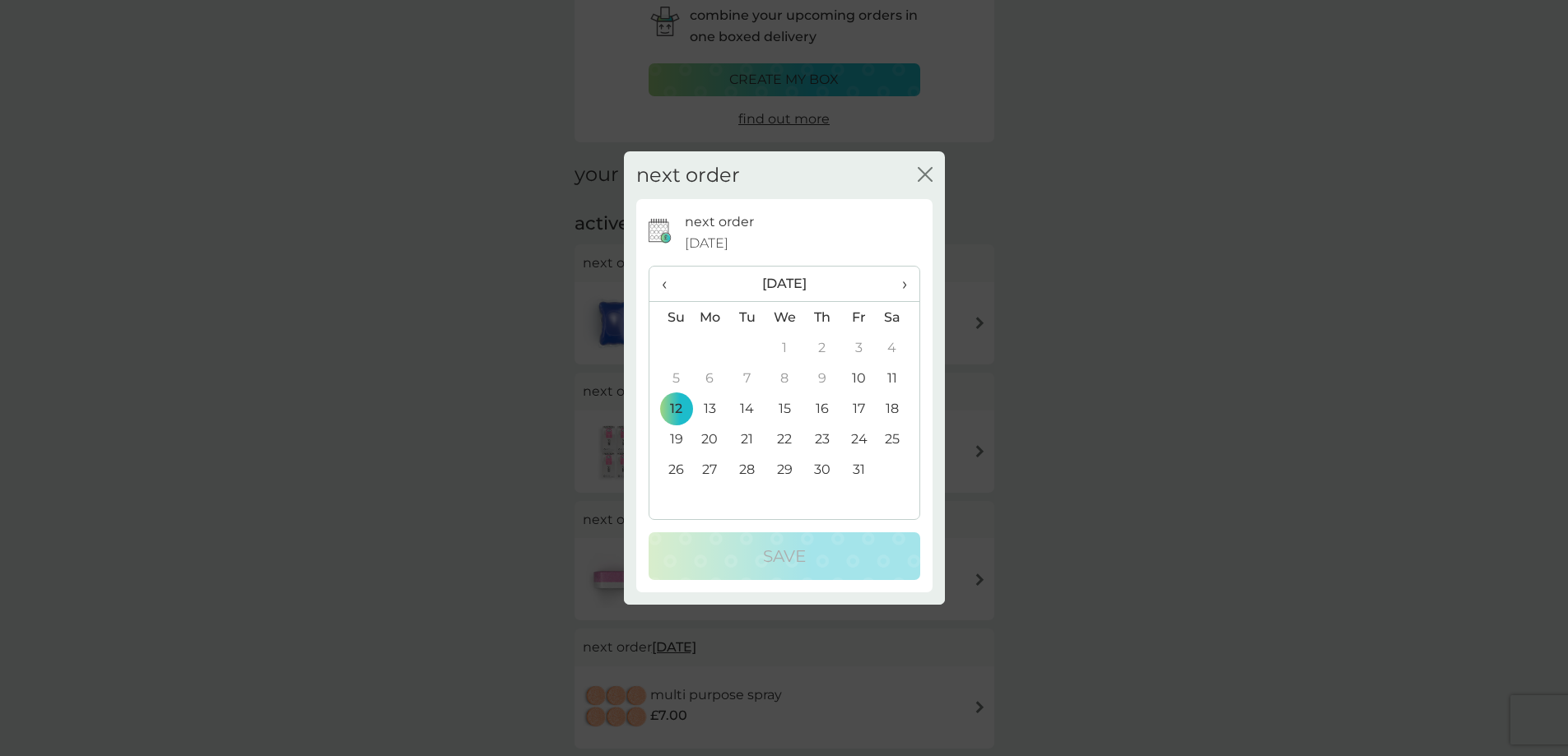
click at [905, 282] on th "›" at bounding box center [898, 284] width 41 height 36
click at [676, 438] on td "16" at bounding box center [670, 439] width 42 height 31
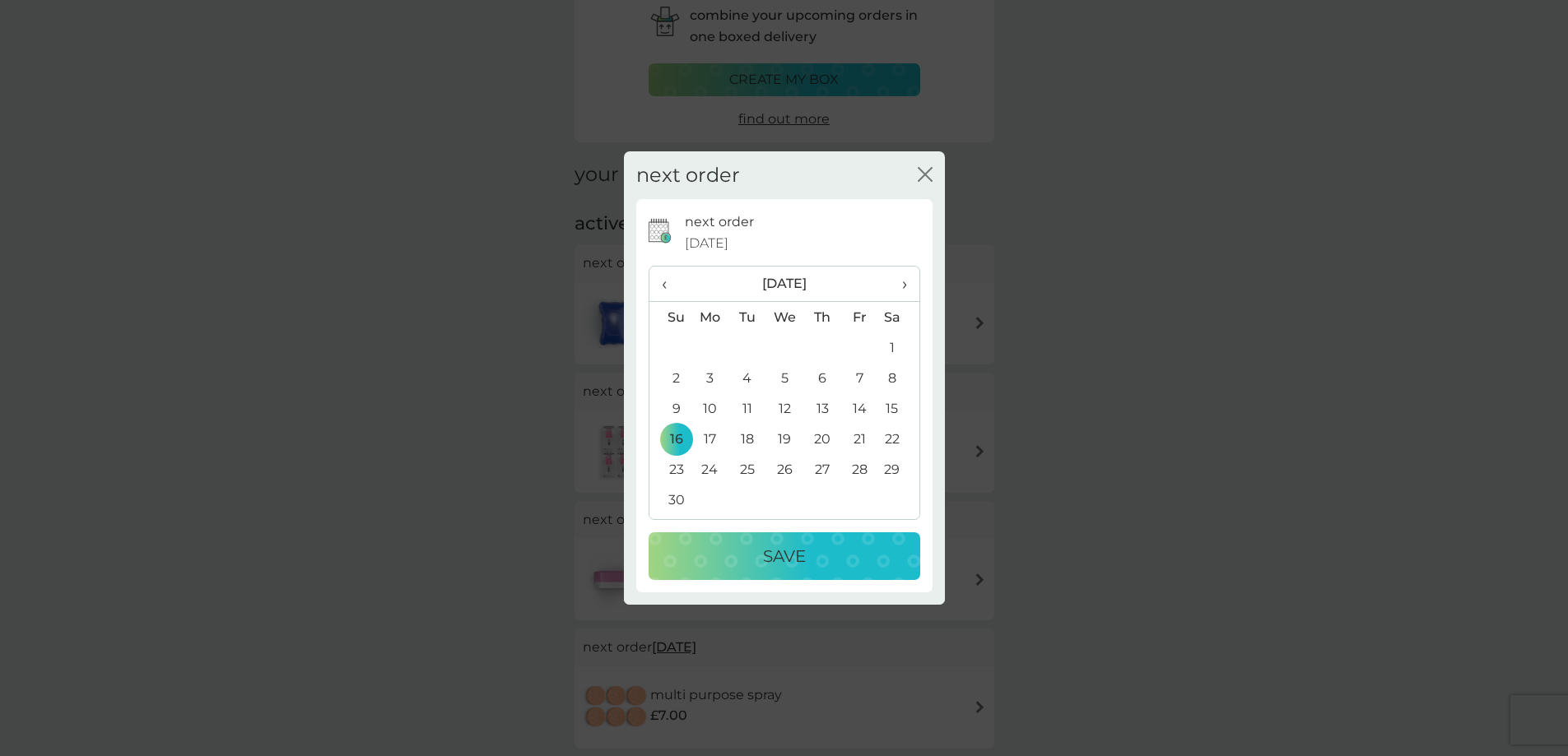
click at [818, 560] on div "Save" at bounding box center [784, 556] width 238 height 26
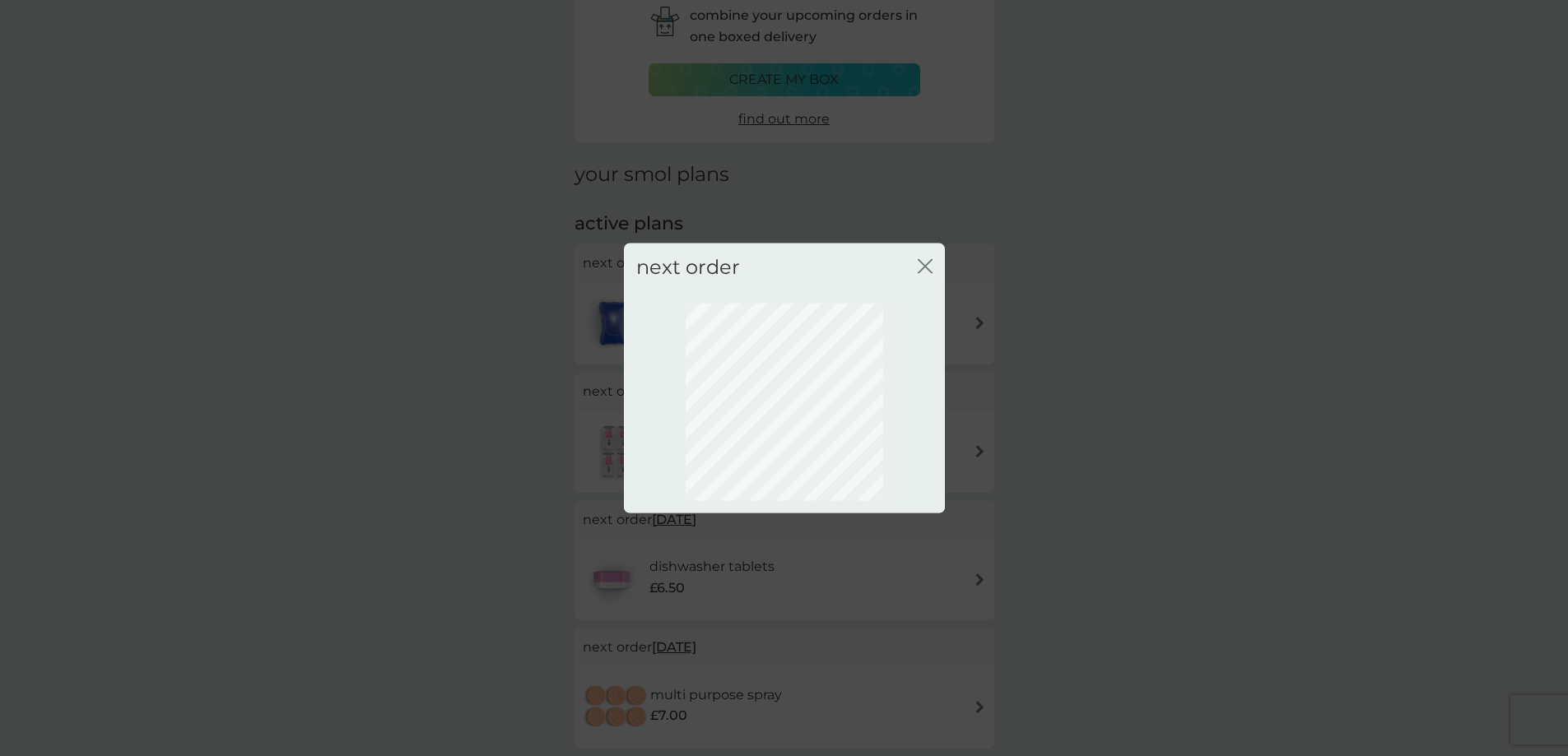
scroll to position [0, 0]
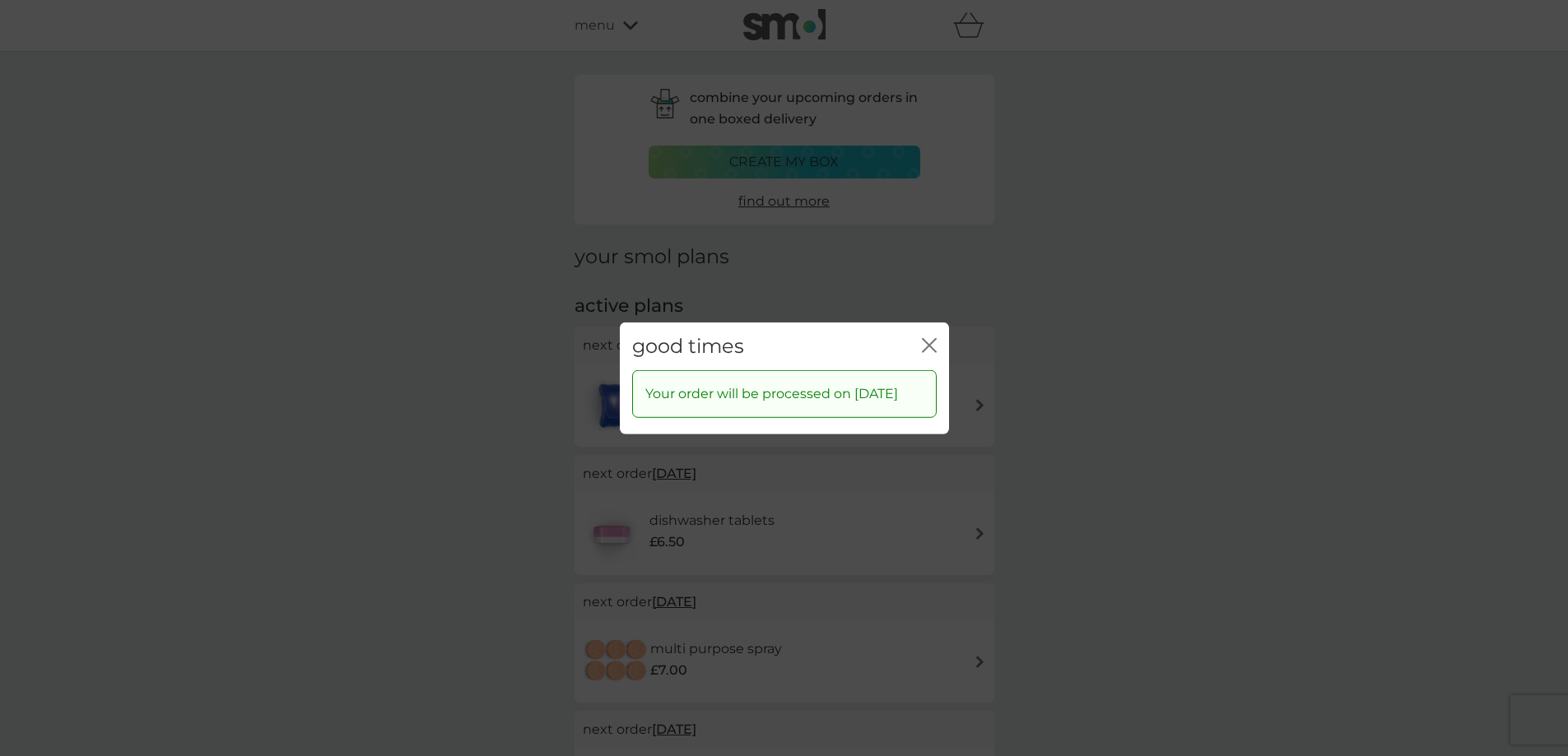
click at [928, 337] on icon "close" at bounding box center [929, 345] width 15 height 15
